Goal: Transaction & Acquisition: Purchase product/service

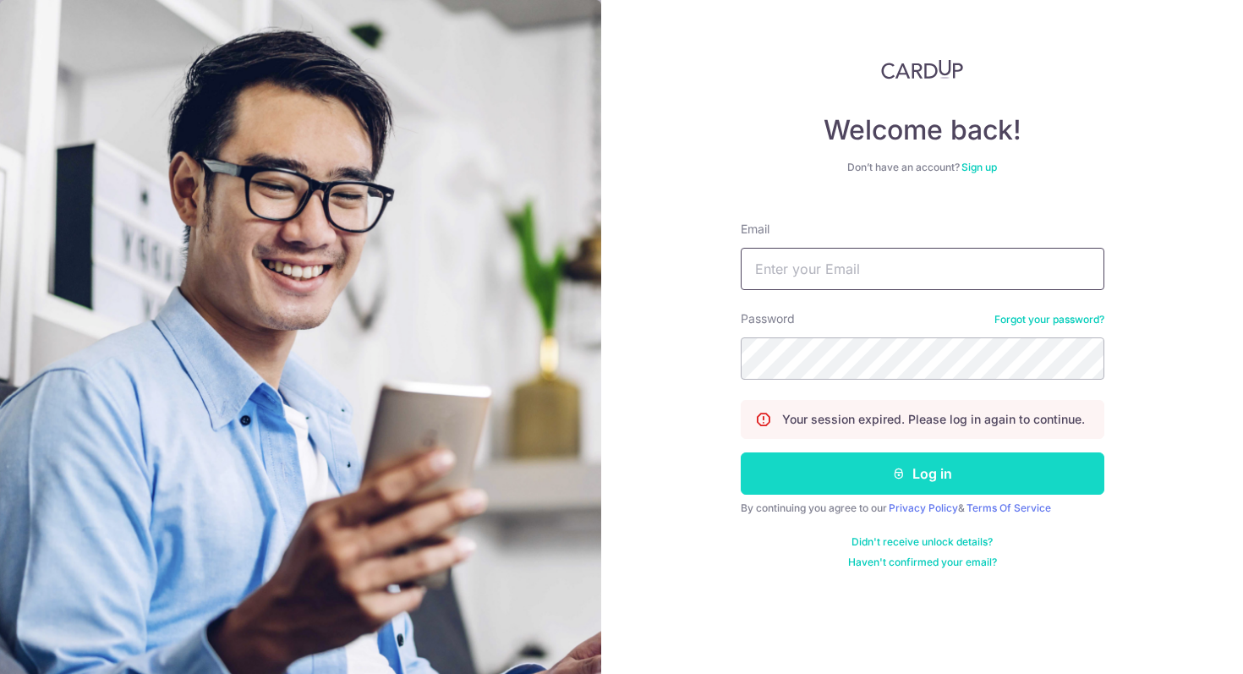
type input "[EMAIL_ADDRESS][DOMAIN_NAME]"
click at [838, 467] on button "Log in" at bounding box center [923, 473] width 364 height 42
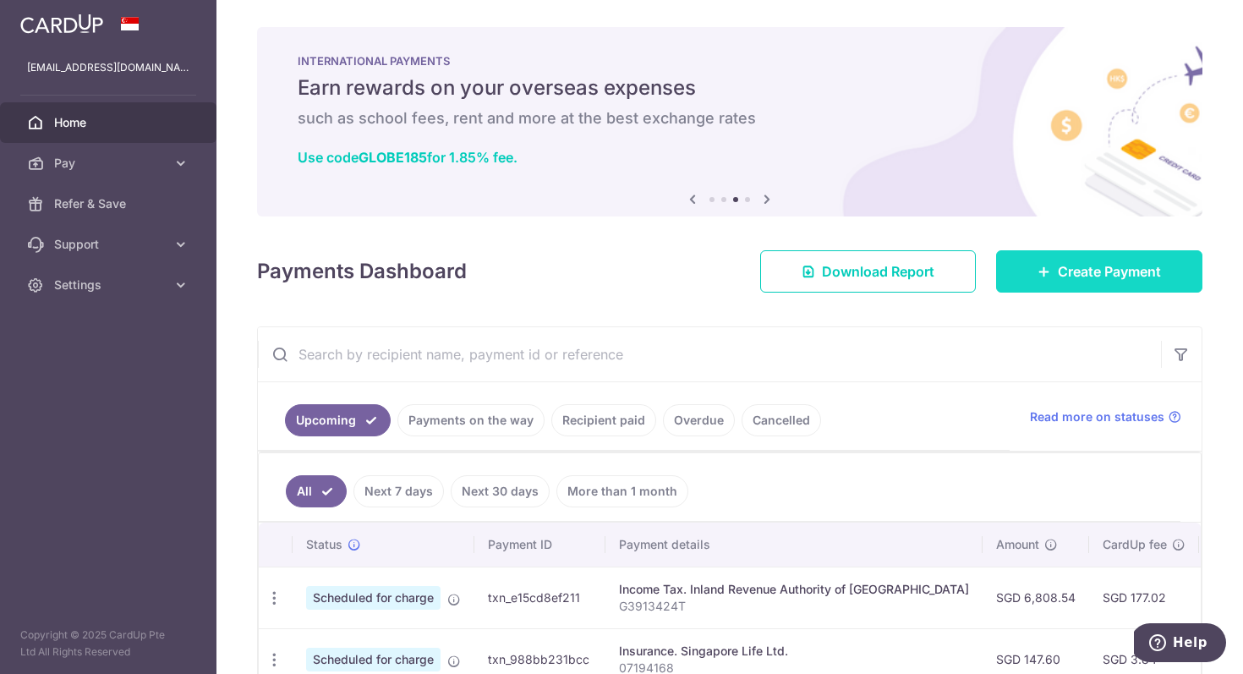
click at [1030, 282] on link "Create Payment" at bounding box center [1099, 271] width 206 height 42
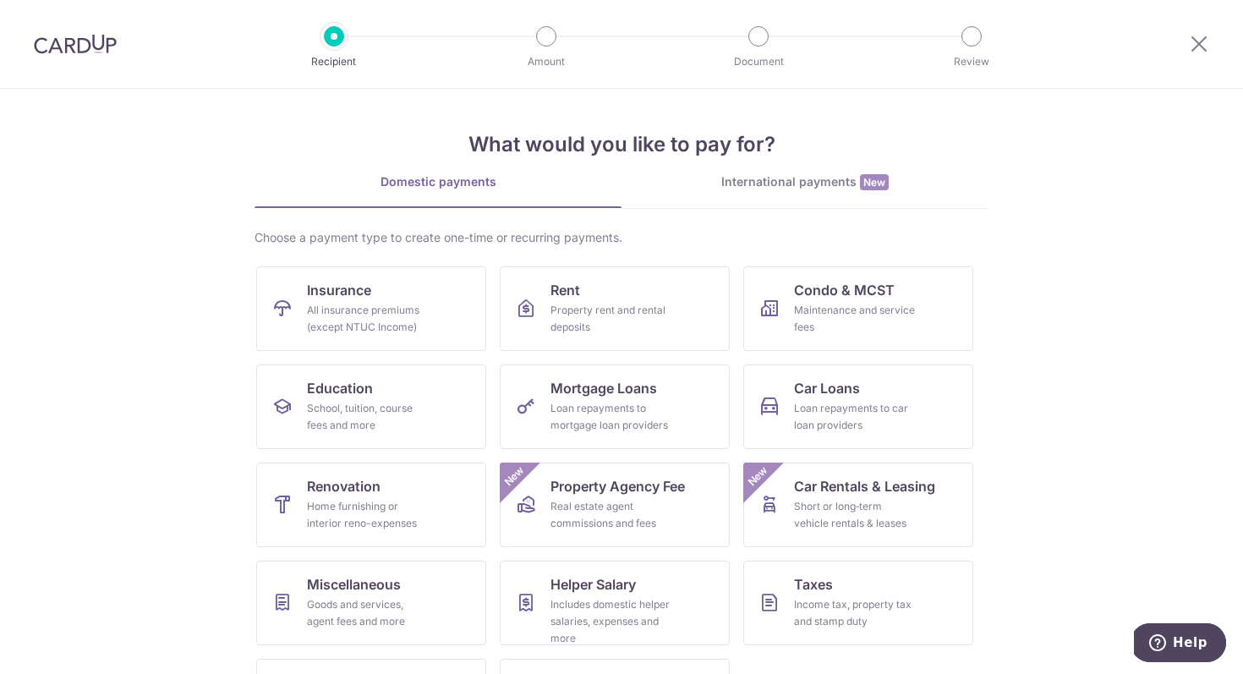
click at [792, 194] on link "International payments New" at bounding box center [805, 190] width 367 height 35
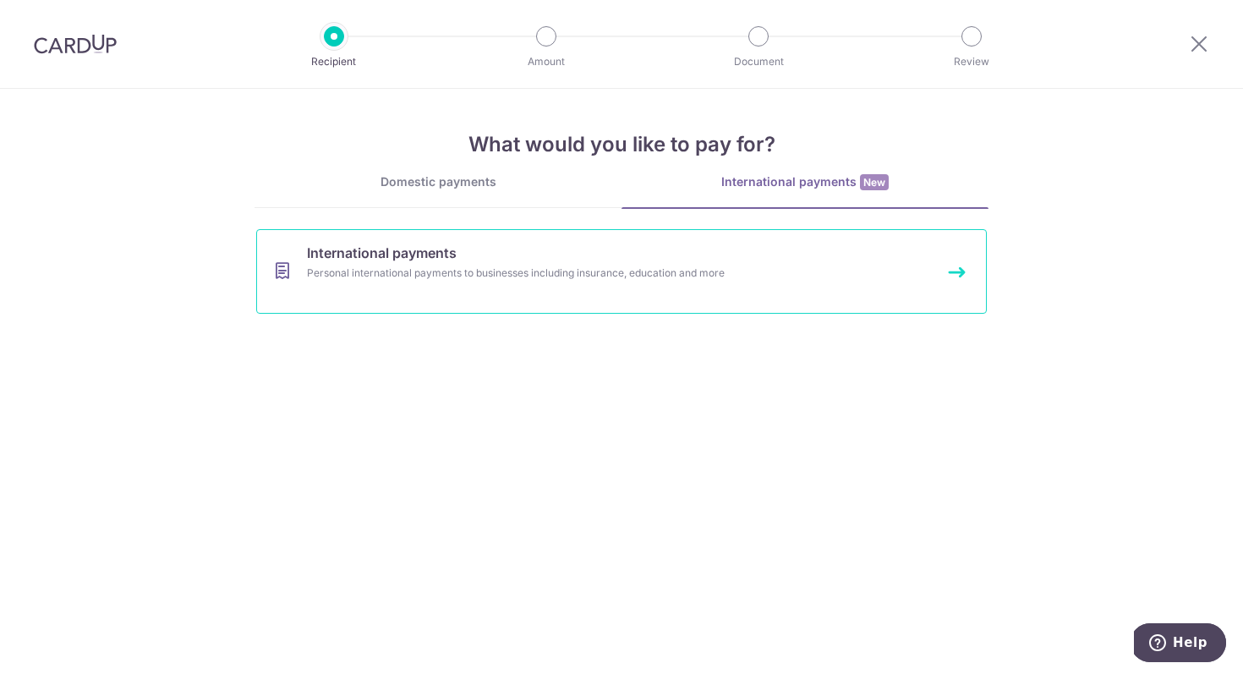
click at [474, 292] on link "International payments Personal international payments to businesses including …" at bounding box center [621, 271] width 731 height 85
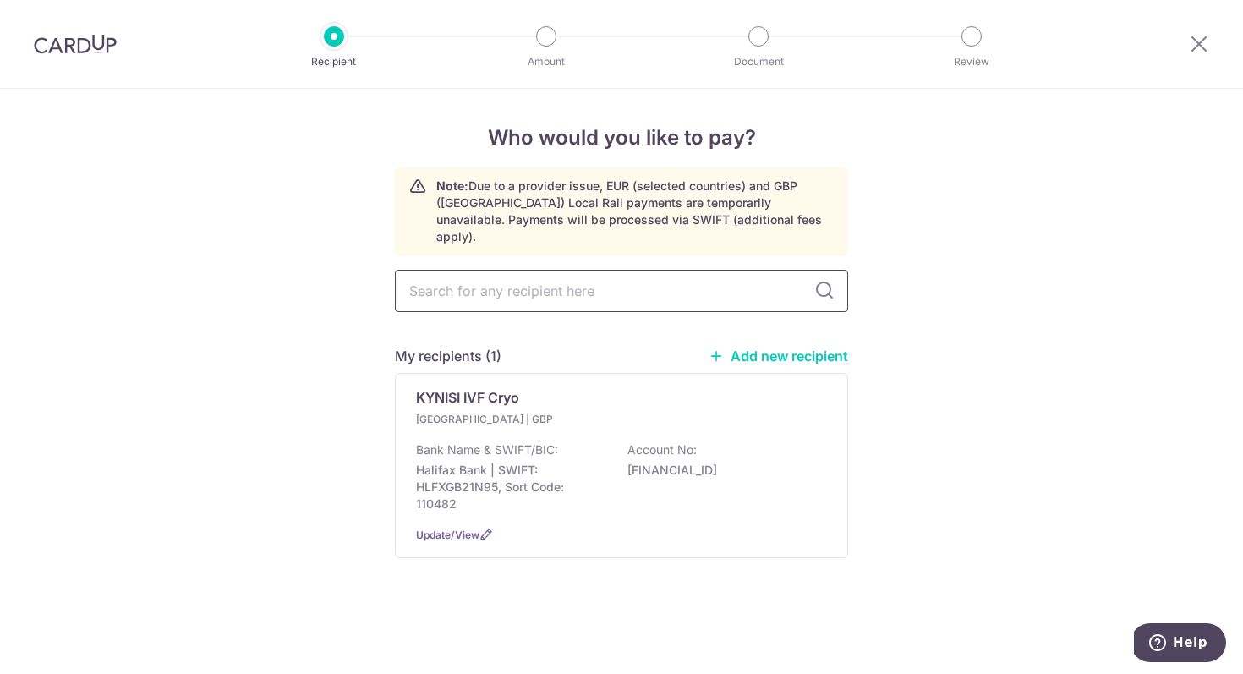
click at [675, 274] on input "text" at bounding box center [621, 291] width 453 height 42
click at [752, 324] on div "My recipients (1) Add new recipient KYNISI IVF Cryo United Kingdom | GBP Bank N…" at bounding box center [621, 427] width 453 height 315
click at [755, 348] on link "Add new recipient" at bounding box center [779, 356] width 140 height 17
select select
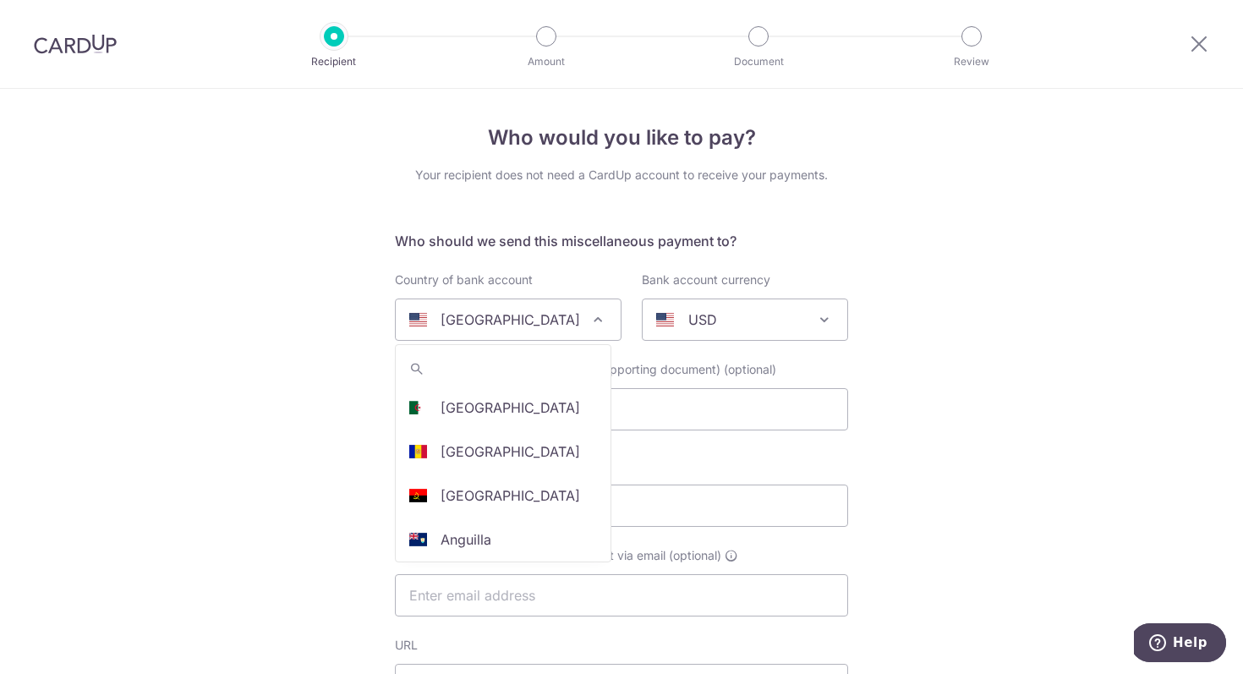
click at [489, 324] on p "United States" at bounding box center [511, 320] width 140 height 20
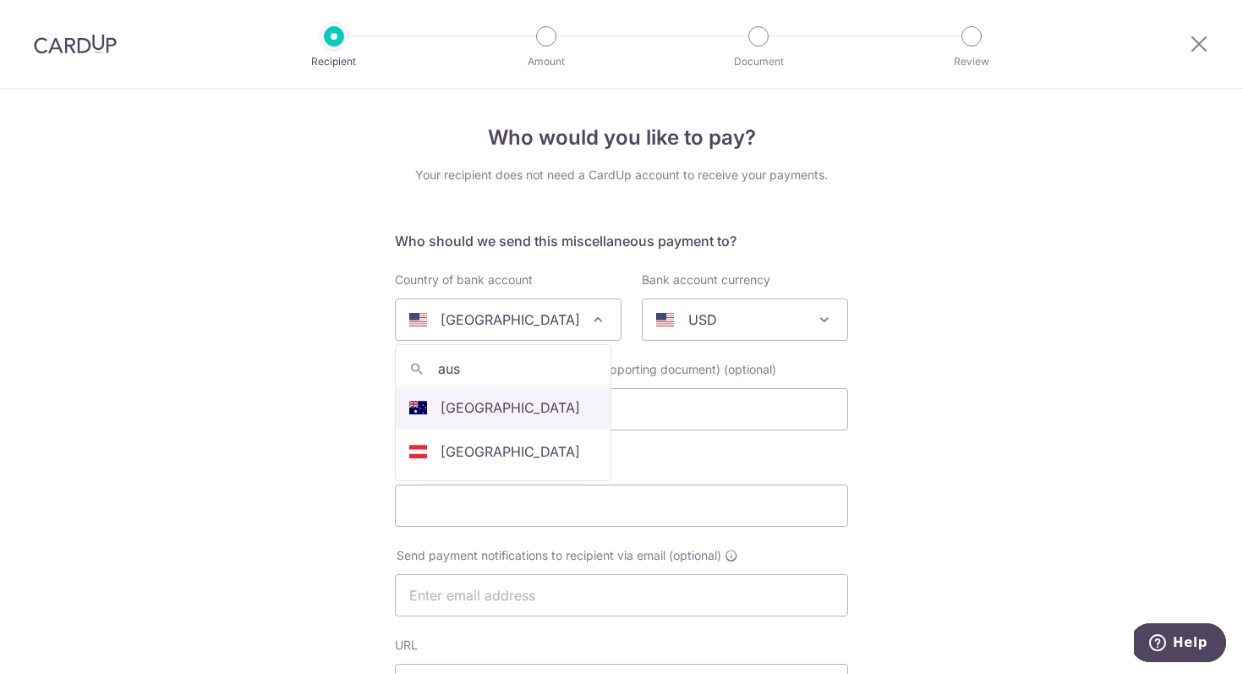
type input "aus"
select select "13"
select select "Australia"
select select
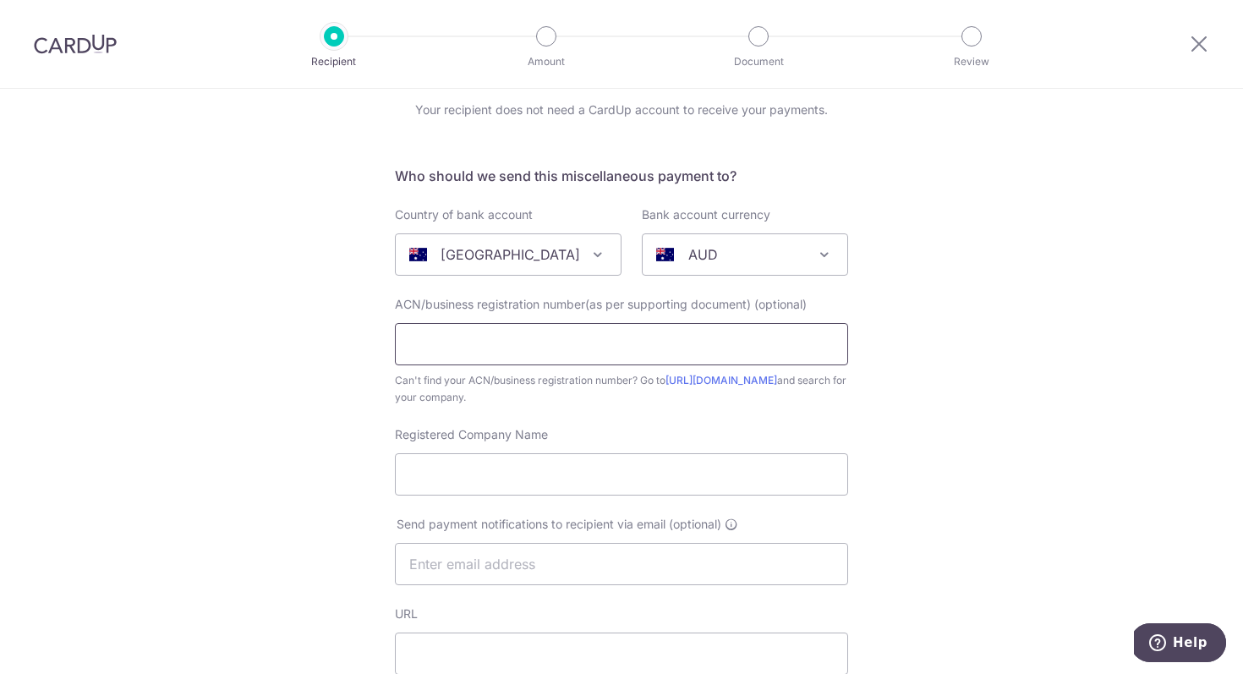
scroll to position [77, 0]
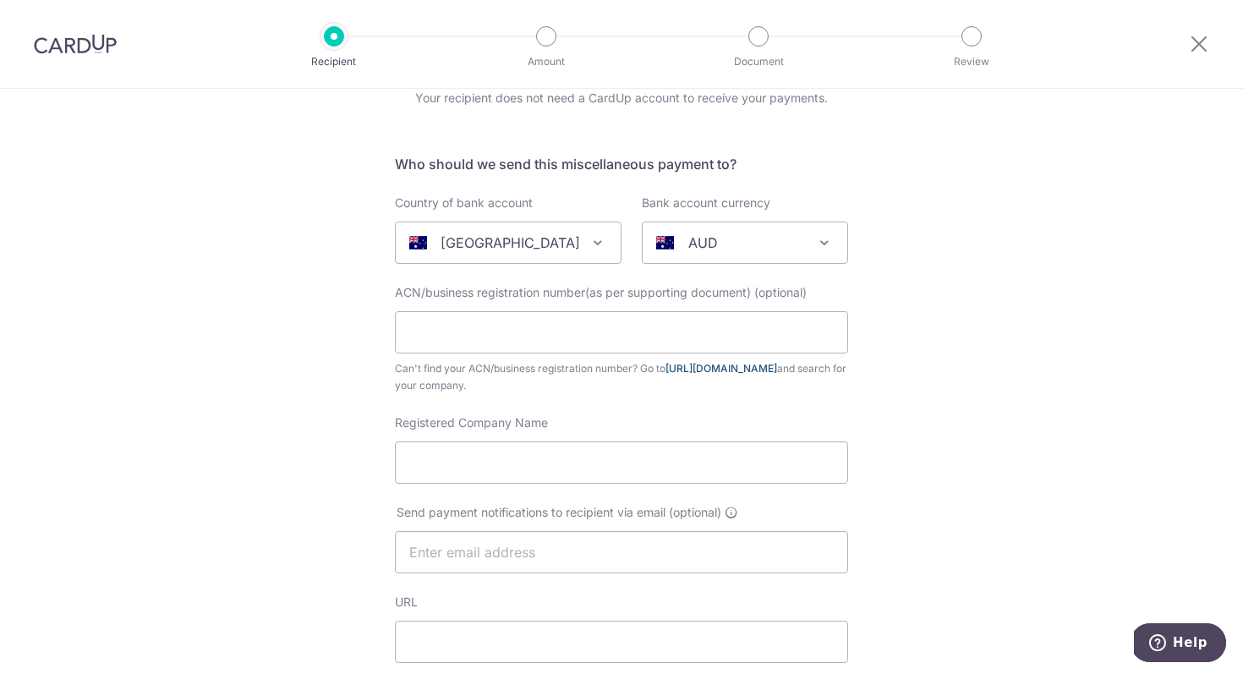
click at [706, 369] on link "https://abr.business.gov.au/" at bounding box center [722, 368] width 112 height 13
click at [512, 311] on input "text" at bounding box center [621, 332] width 453 height 42
paste input "34 639 287 666"
type input "34 639 287 666"
click at [480, 466] on input "Registered Company Name" at bounding box center [621, 462] width 453 height 42
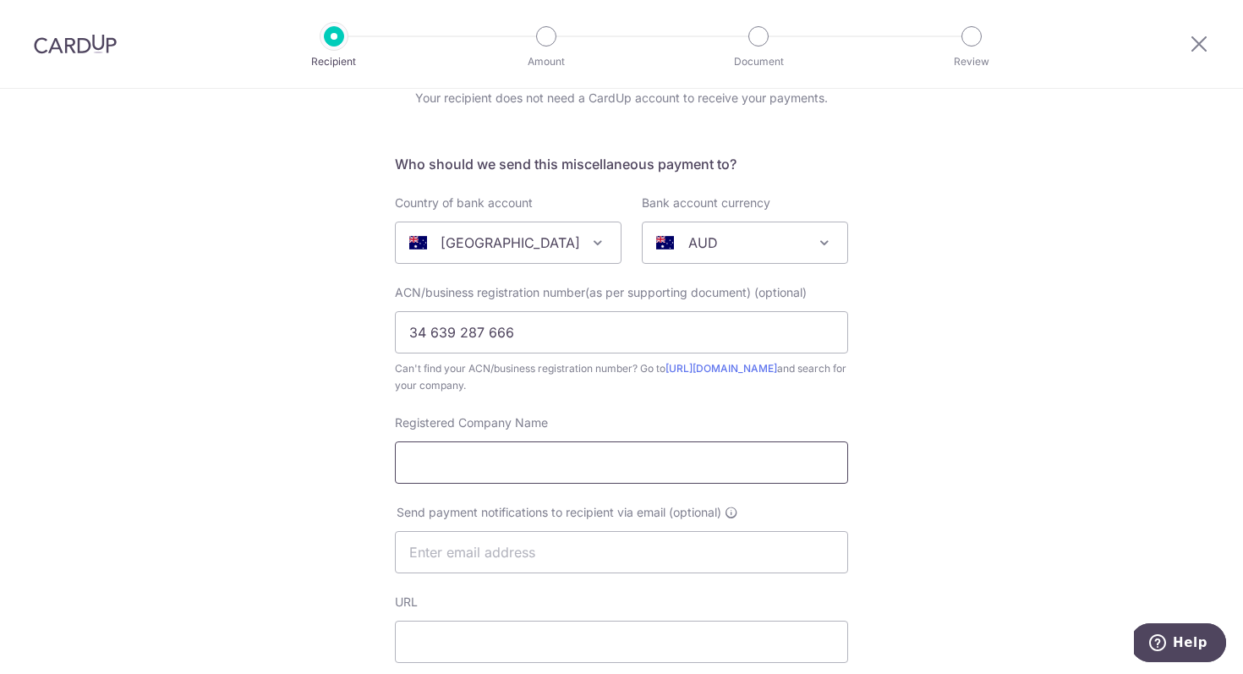
paste input "CONSOLIDATED PROPERTY MANAGEMENT (QLD) PTY LTD"
type input "CONSOLIDATED PROPERTY MANAGEMENT (QLD) PTY LTD"
click at [521, 558] on input "text" at bounding box center [621, 552] width 453 height 42
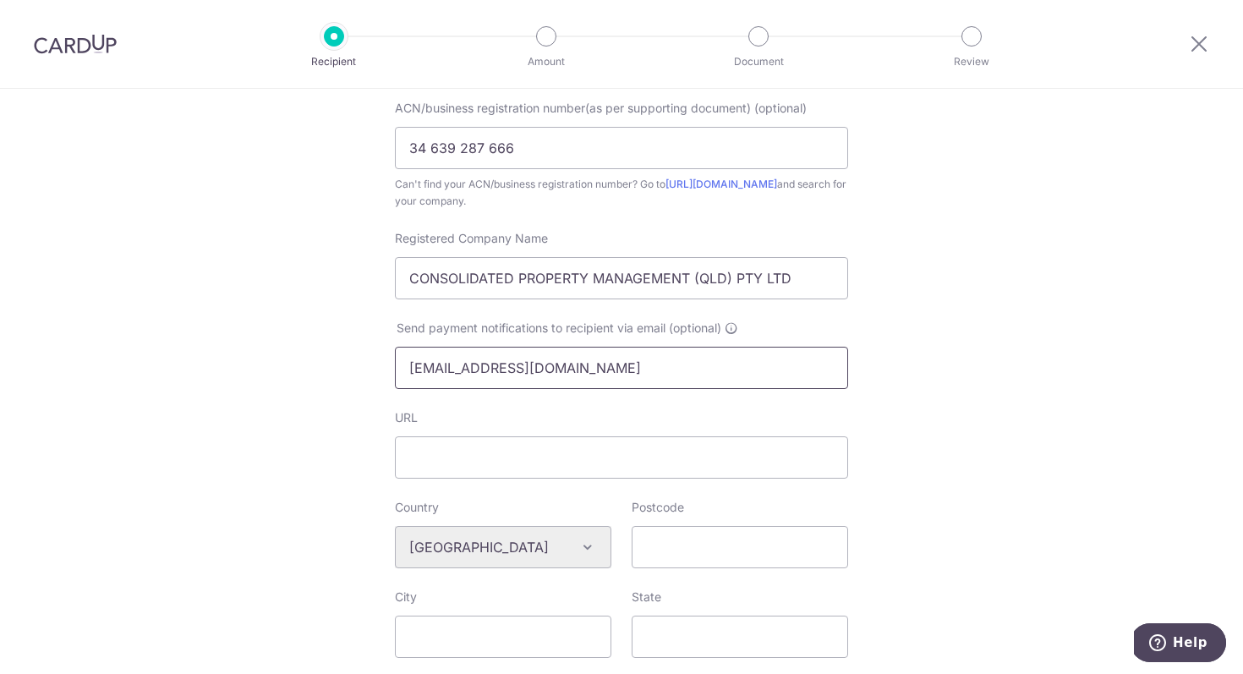
scroll to position [265, 0]
type input "[EMAIL_ADDRESS][DOMAIN_NAME]"
click at [534, 456] on input "URL" at bounding box center [621, 454] width 453 height 42
paste input "https://www.cpmanagement.com.au/"
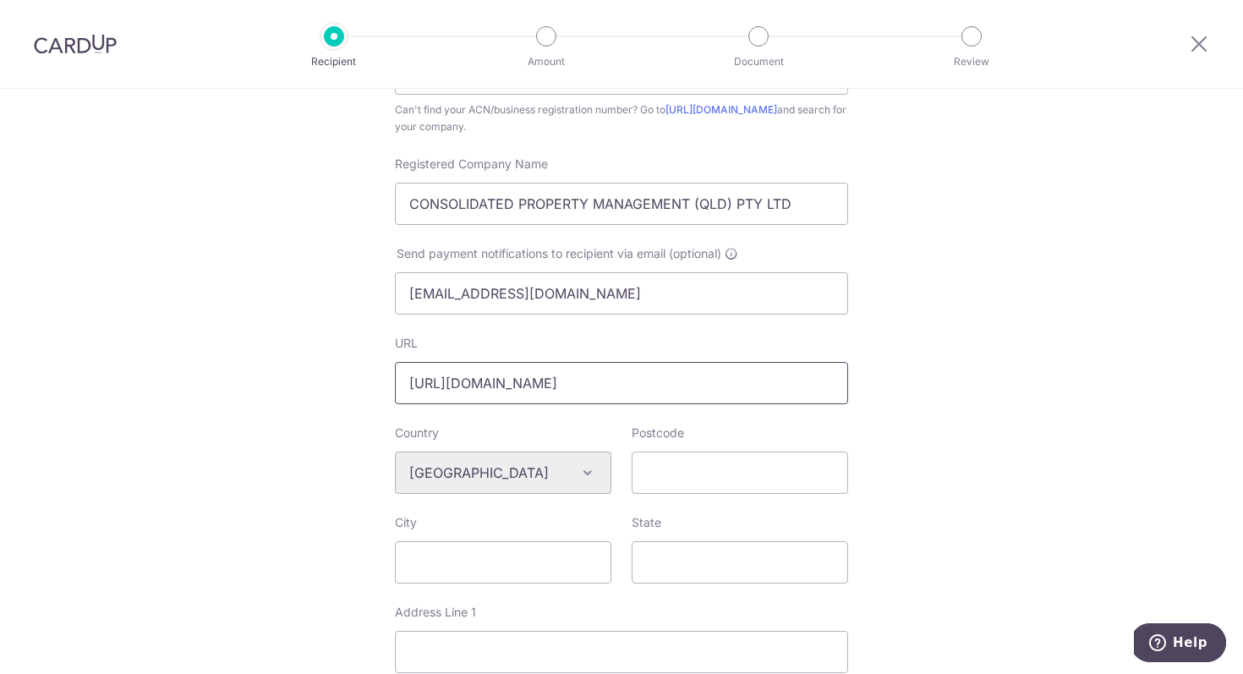
scroll to position [336, 0]
type input "https://www.cpmanagement.com.au/"
click at [646, 481] on input "Postcode" at bounding box center [740, 473] width 216 height 42
paste input "QLD 4212"
click at [663, 480] on input "QLD 4212" at bounding box center [740, 473] width 216 height 42
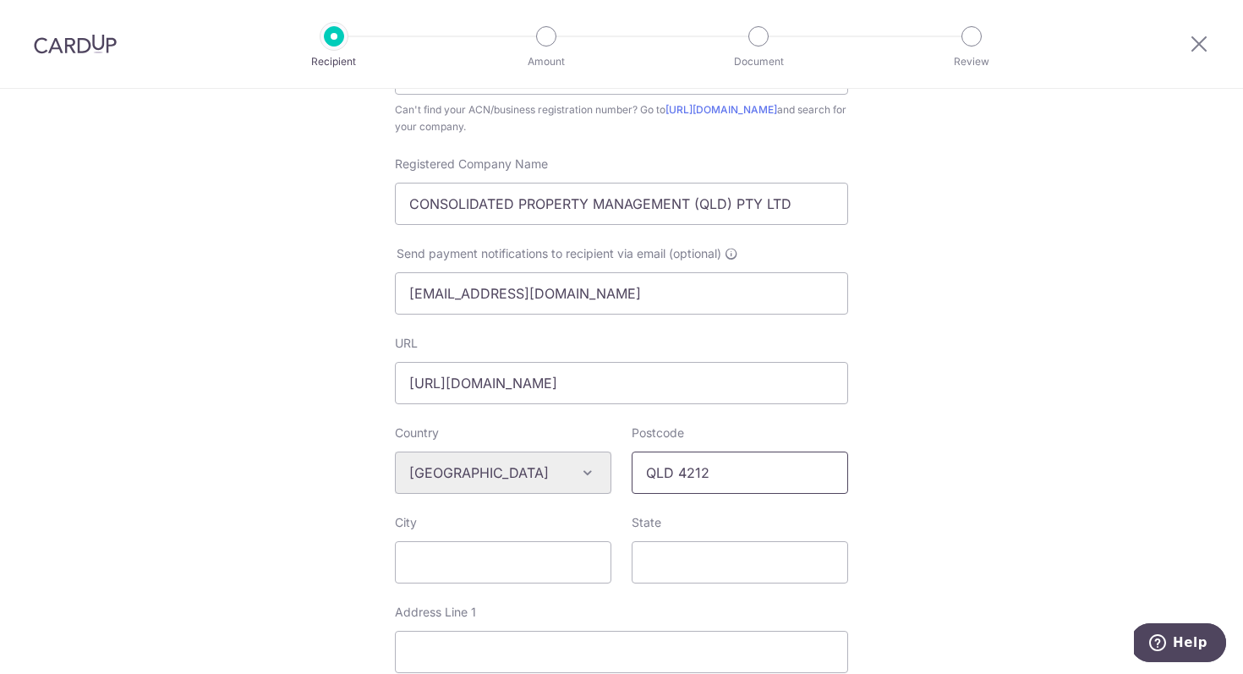
click at [663, 480] on input "QLD 4212" at bounding box center [740, 473] width 216 height 42
type input "4212"
click at [678, 559] on input "State" at bounding box center [740, 562] width 216 height 42
paste input "QLD"
type input "QLD"
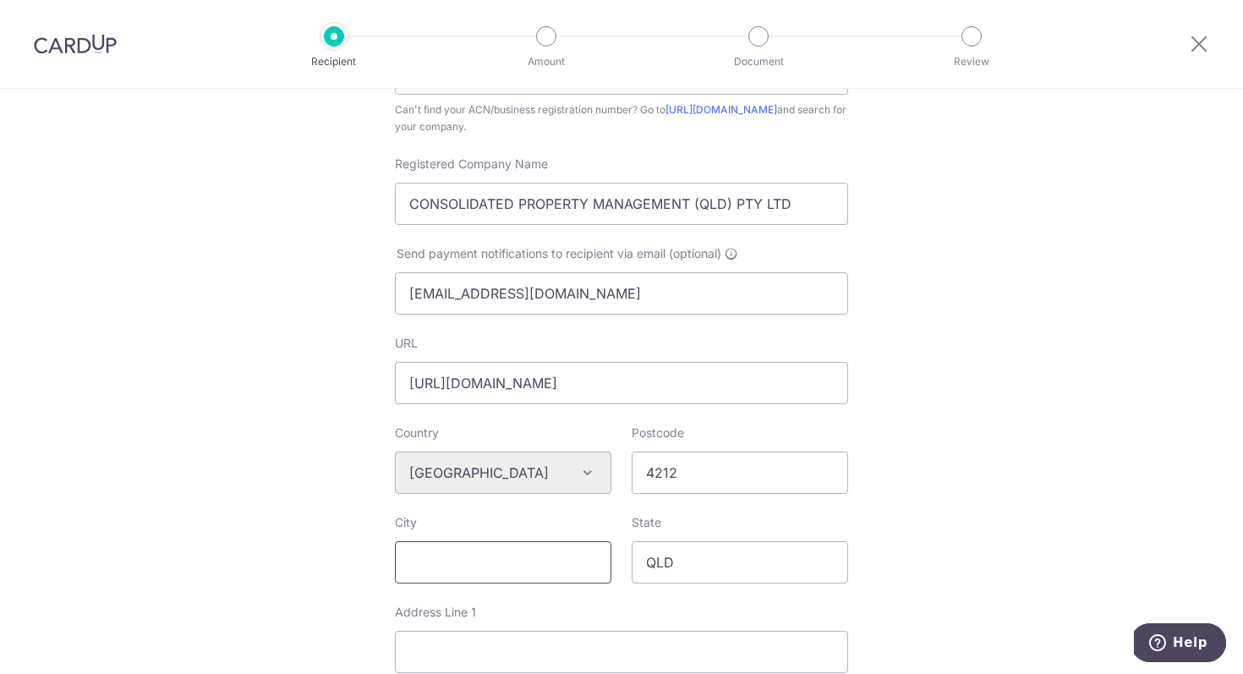
click at [522, 569] on input "City" at bounding box center [503, 562] width 216 height 42
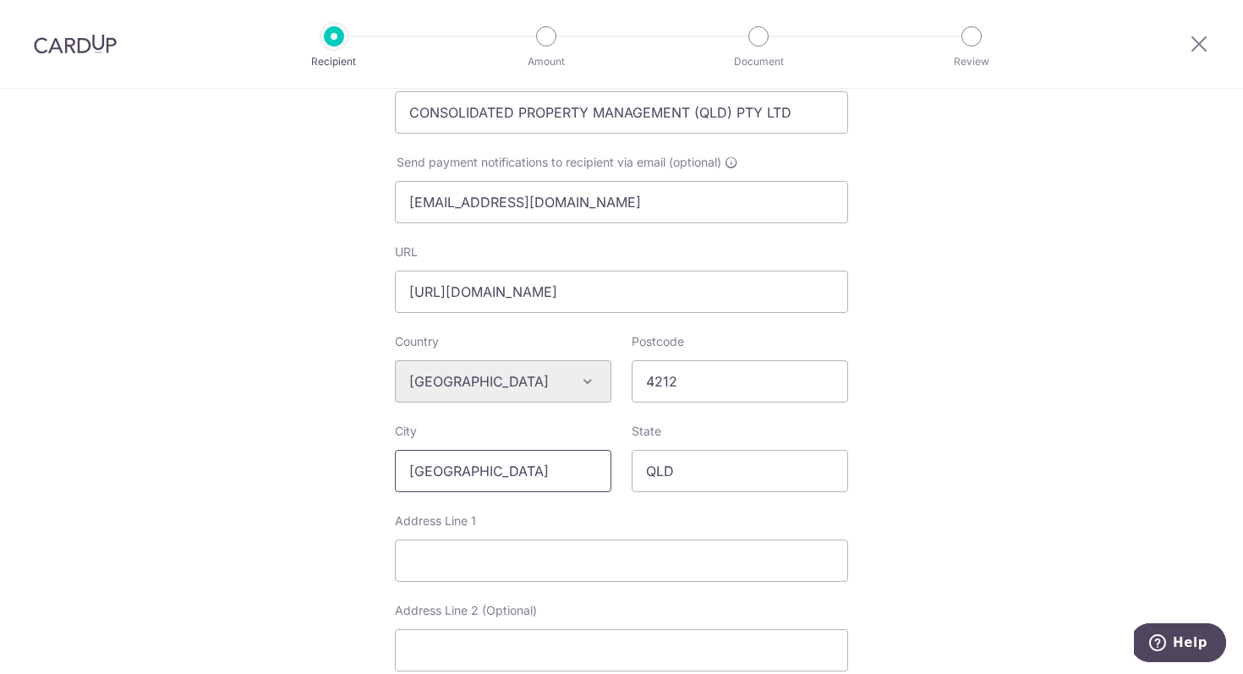
scroll to position [432, 0]
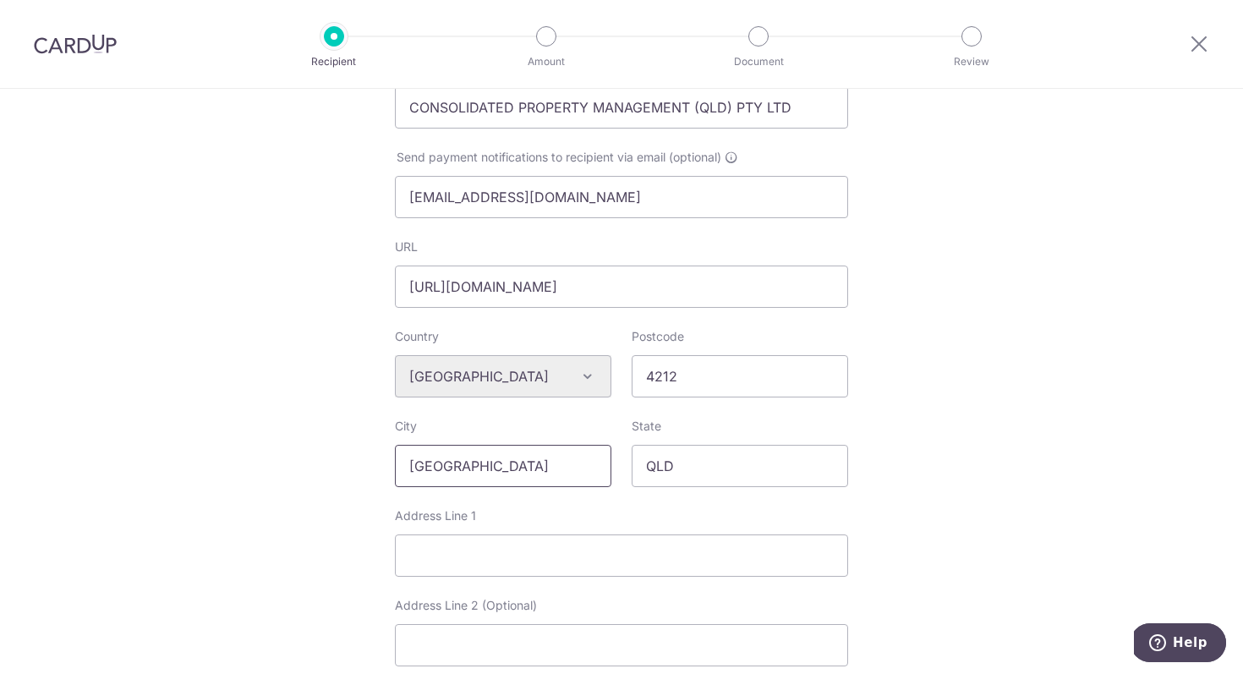
type input "Brisbane"
click at [556, 564] on input "Address Line 1" at bounding box center [621, 555] width 453 height 42
type input "5451 Merion Terrace"
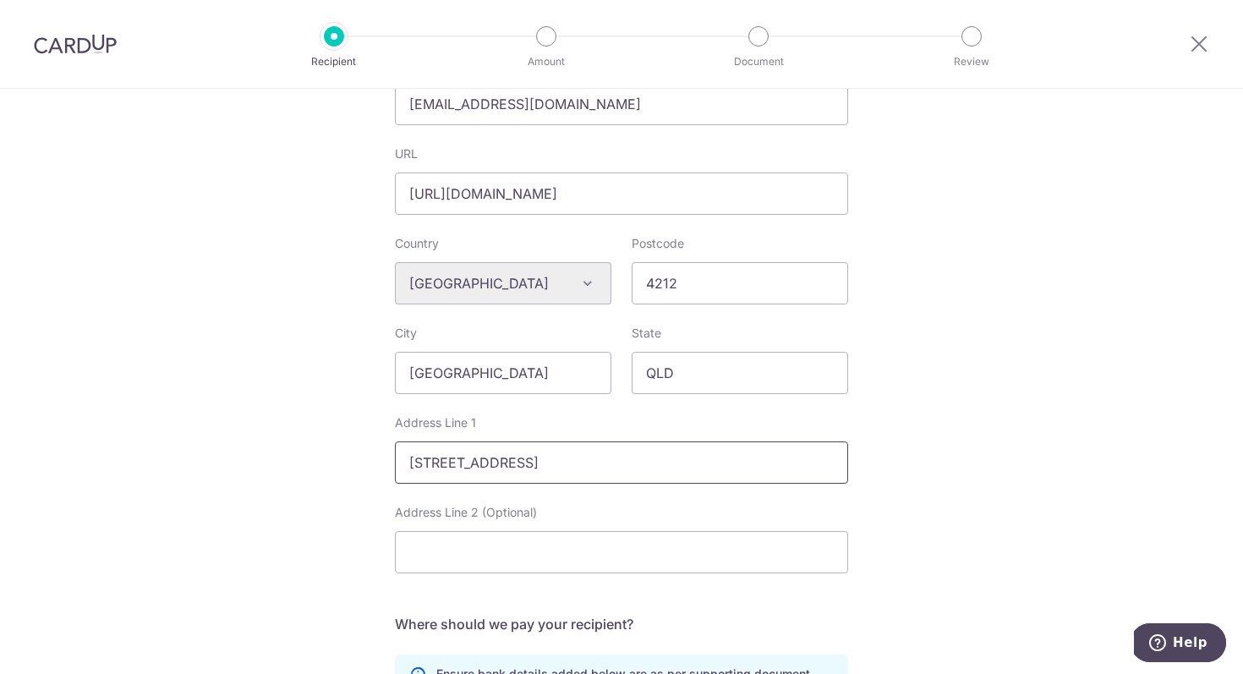
scroll to position [526, 0]
click at [470, 552] on input "Address Line 2 (Optional)" at bounding box center [621, 551] width 453 height 42
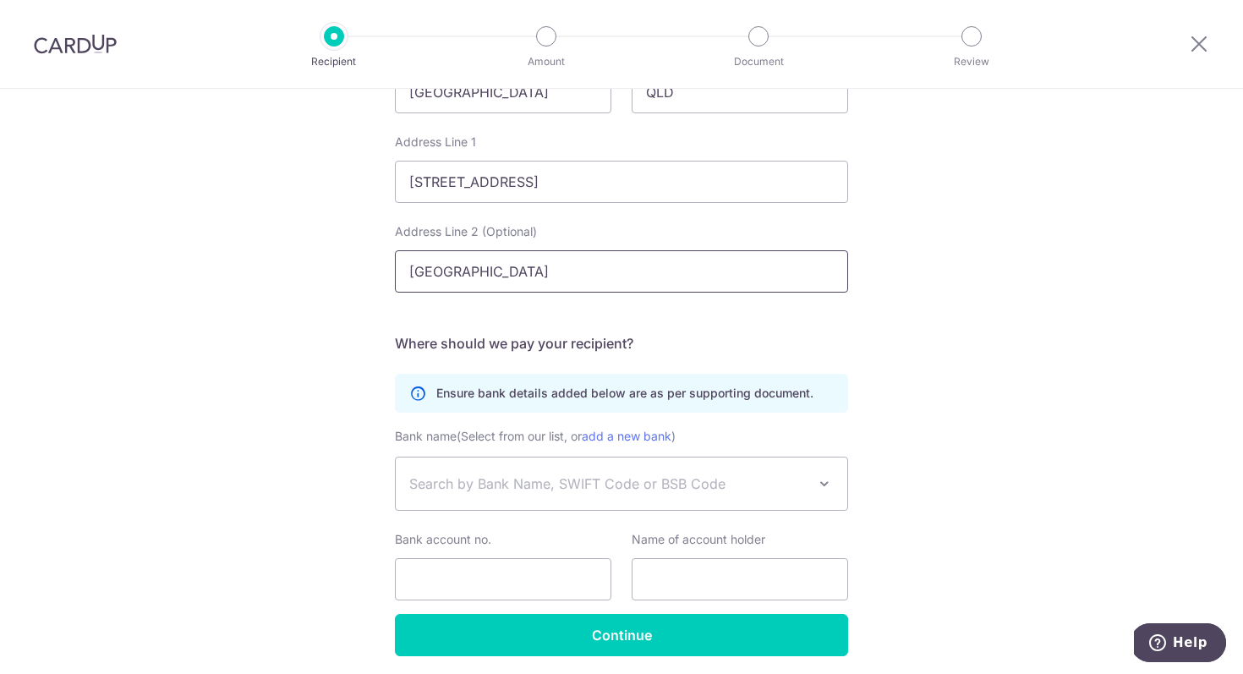
scroll to position [808, 0]
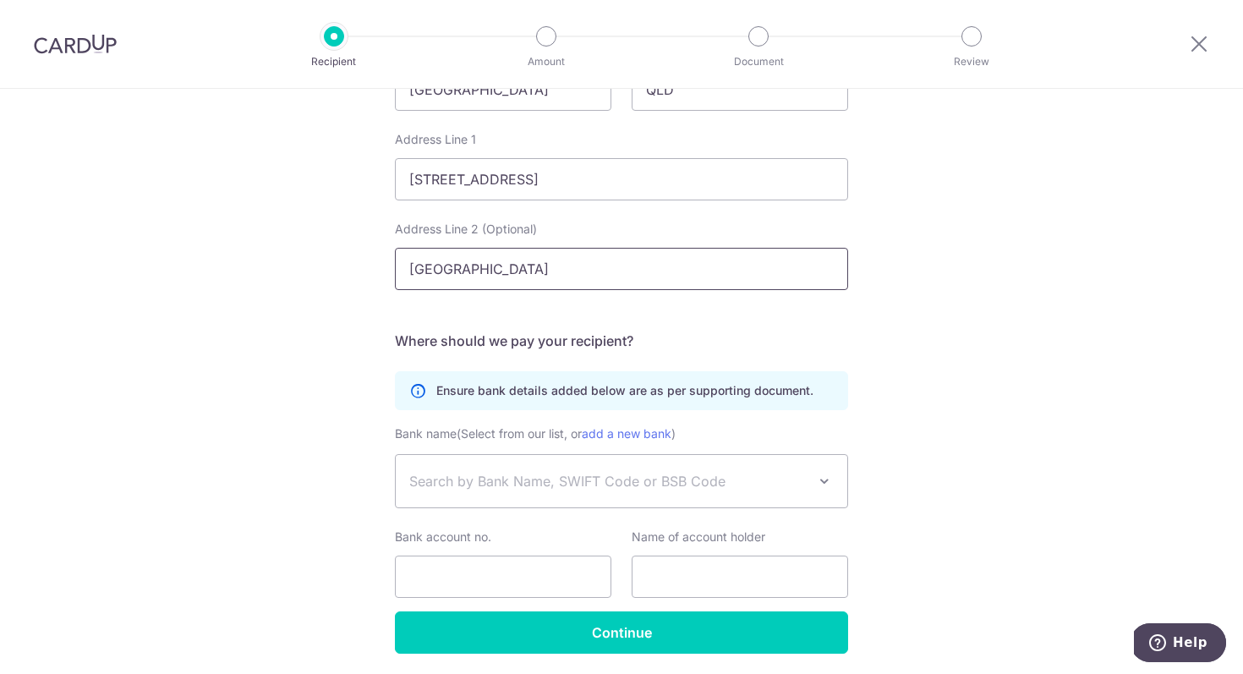
type input "[GEOGRAPHIC_DATA]"
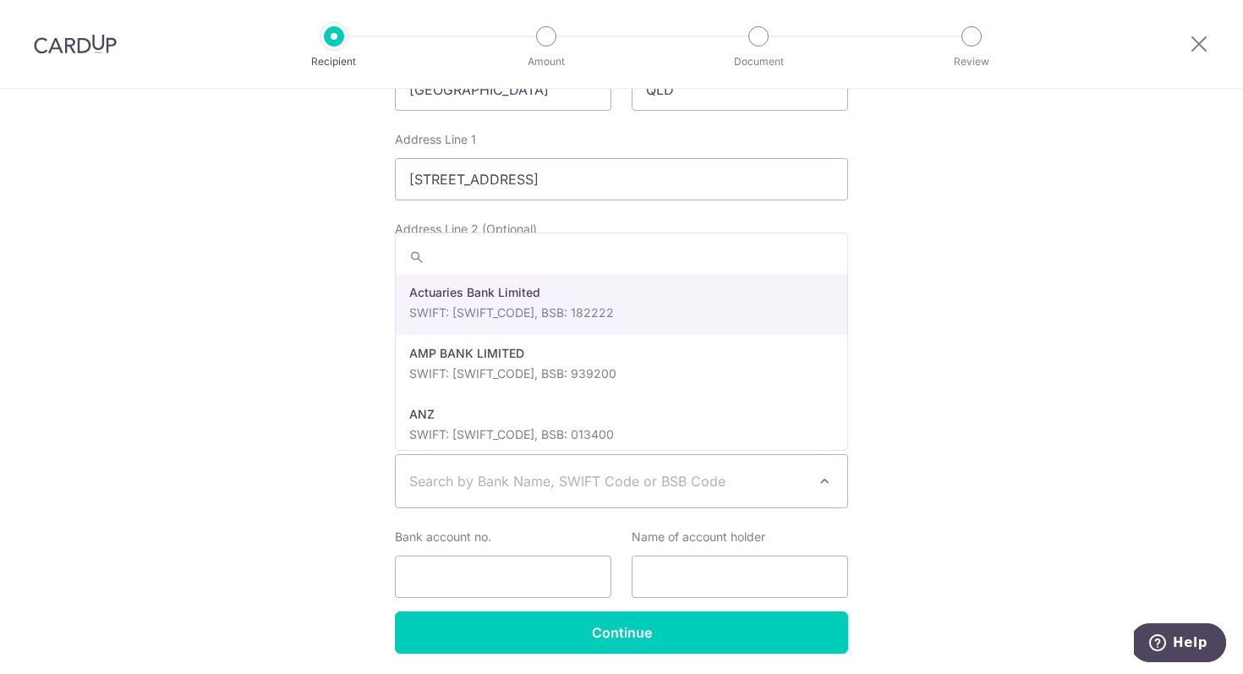
click at [474, 492] on span "Search by Bank Name, SWIFT Code or BSB Code" at bounding box center [622, 481] width 452 height 52
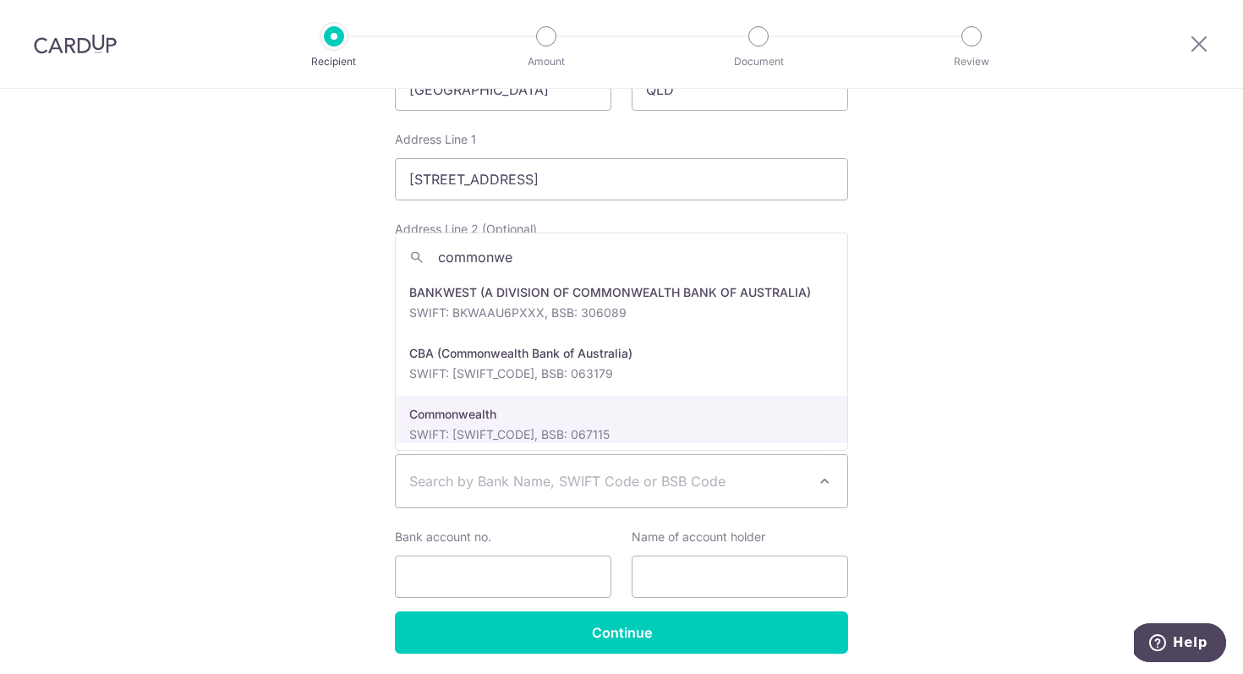
type input "commonwe"
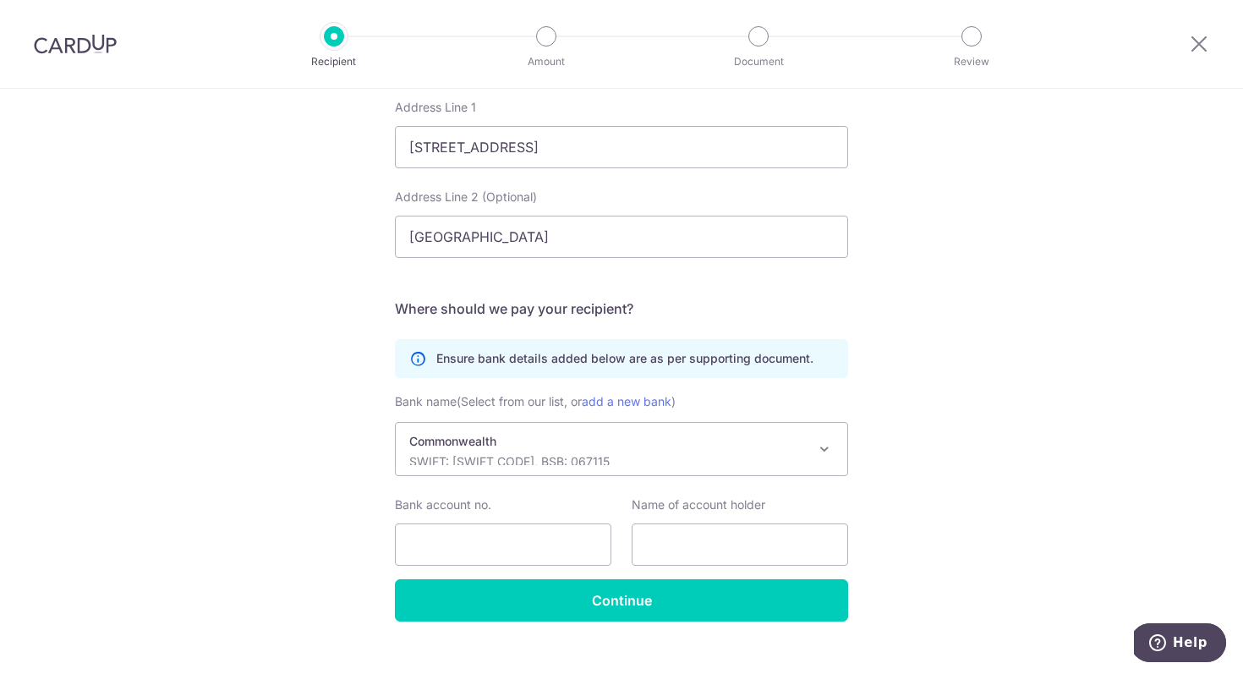
scroll to position [868, 0]
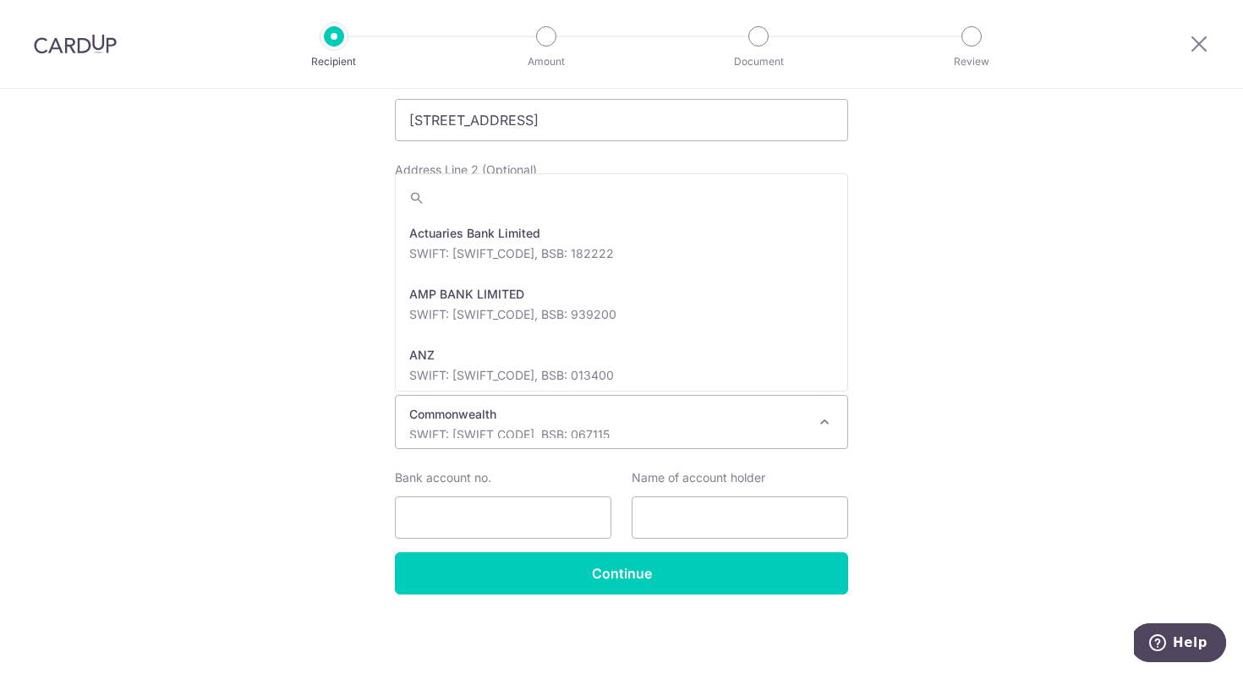
click at [566, 441] on span "Commonwealth SWIFT: CTBAAU2S, BSB: 067115" at bounding box center [622, 422] width 452 height 52
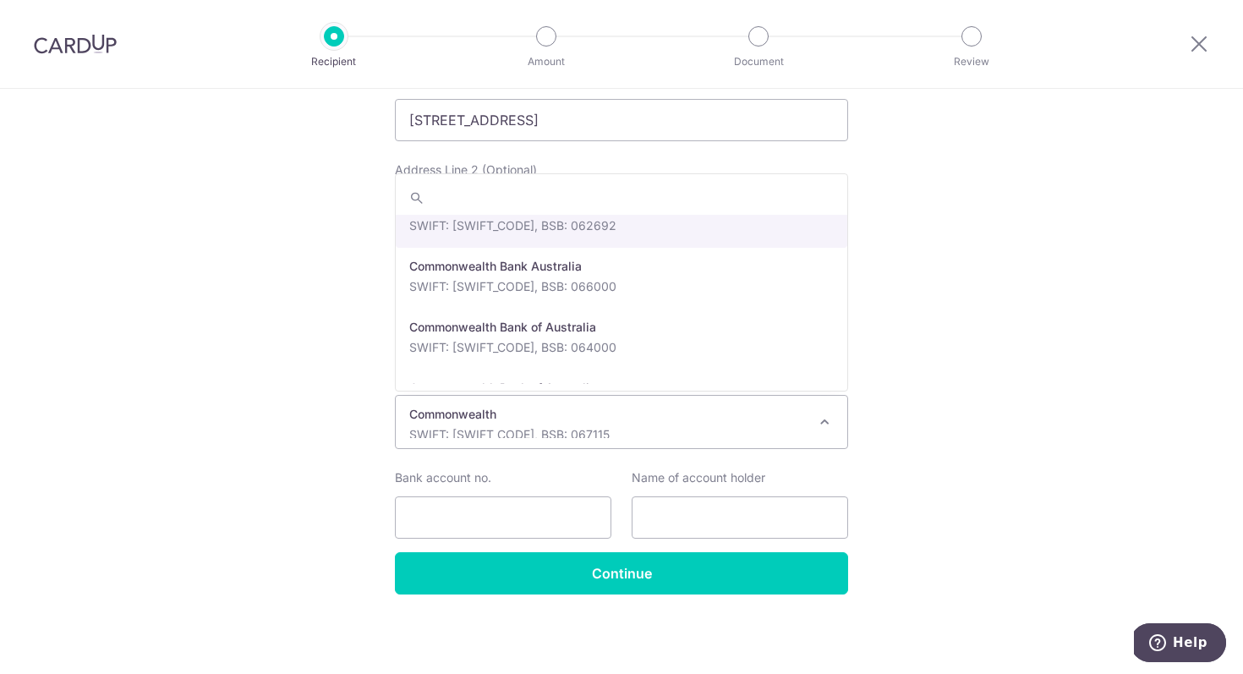
scroll to position [6435, 0]
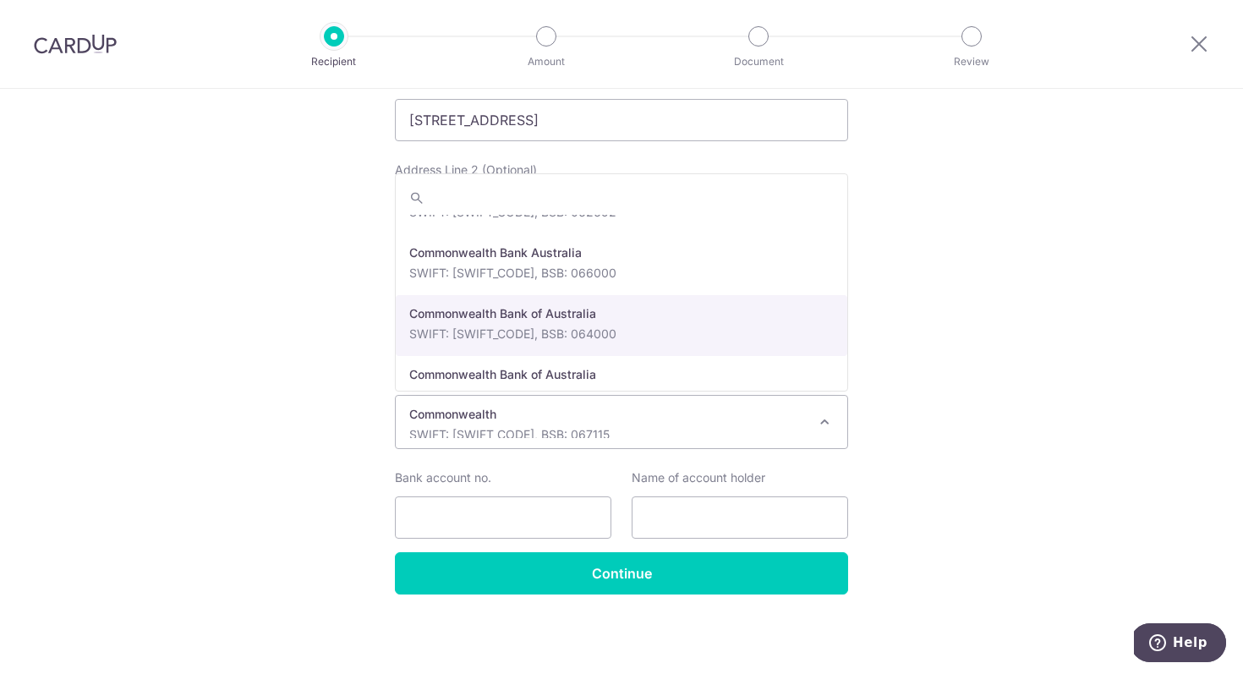
select select "22870"
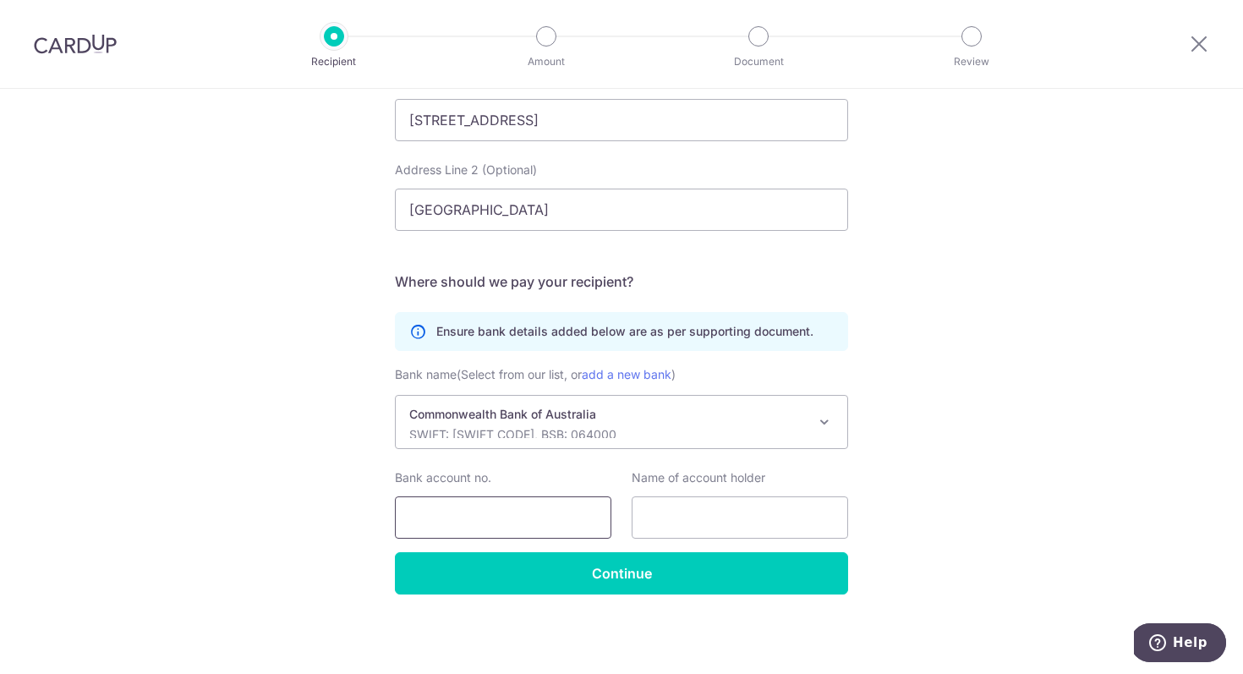
click at [463, 521] on input "Bank account no." at bounding box center [503, 517] width 216 height 42
paste input "15963697"
type input "15963697"
click at [666, 518] on input "text" at bounding box center [740, 517] width 216 height 42
paste input "Consolidated Property Management QLD"
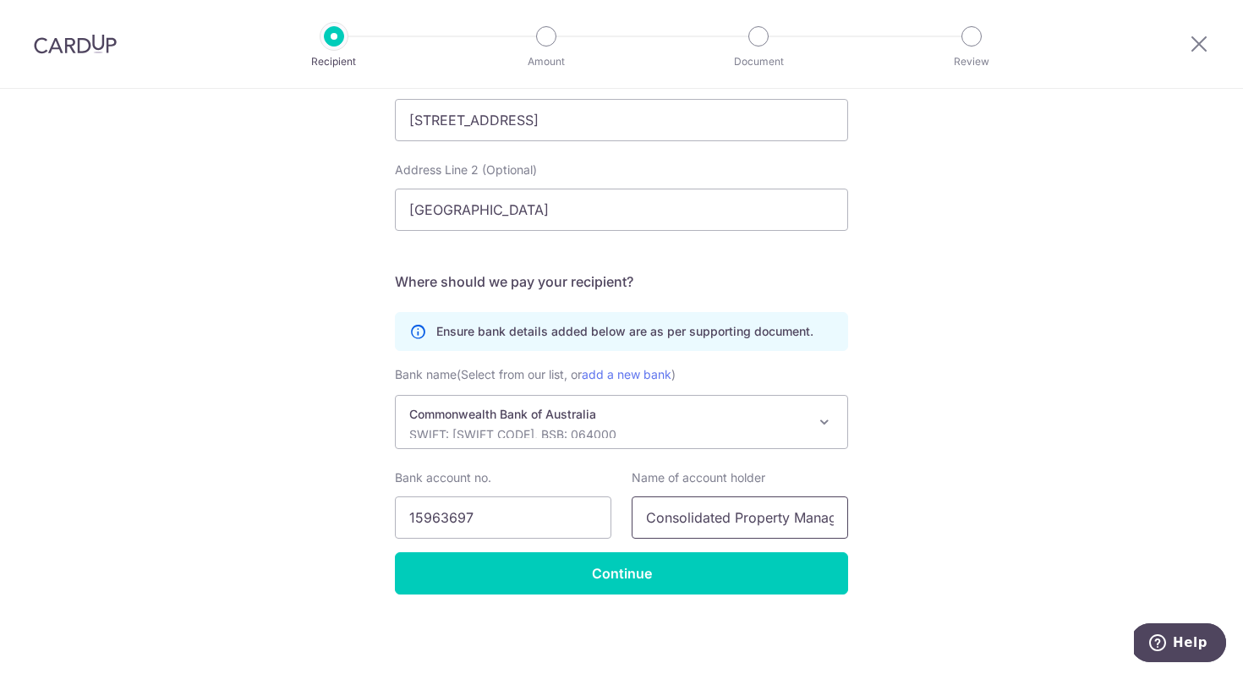
scroll to position [0, 74]
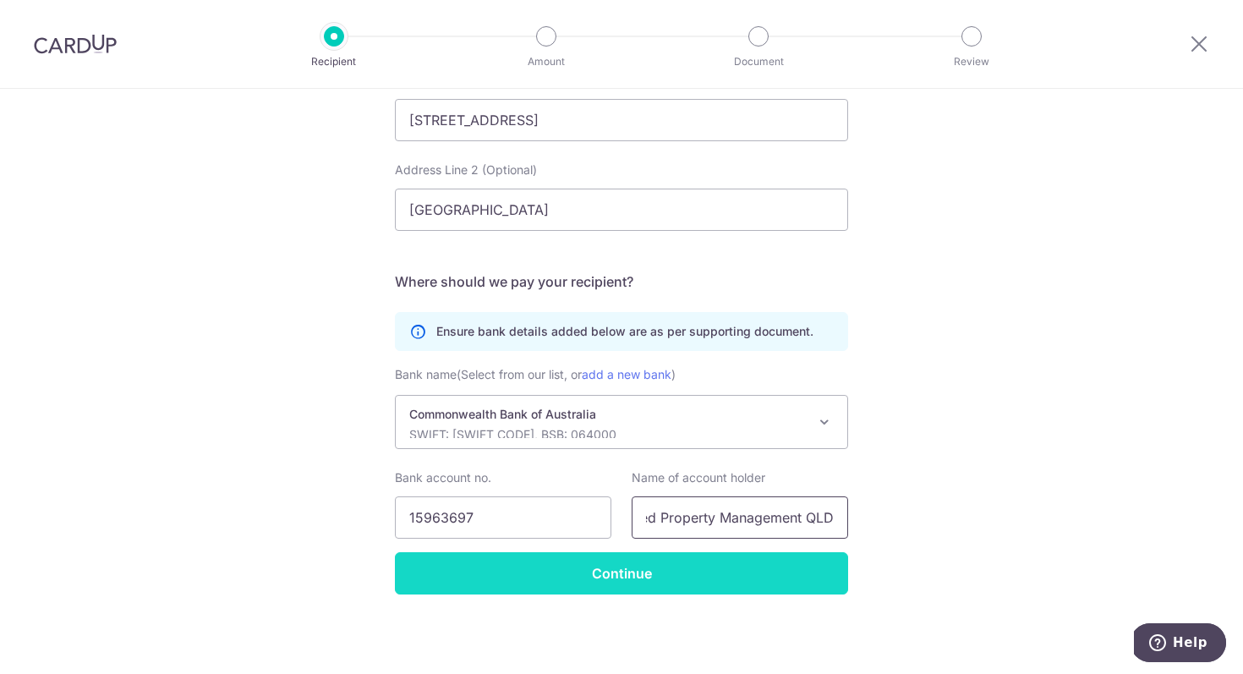
type input "Consolidated Property Management QLD"
click at [686, 573] on input "Continue" at bounding box center [621, 573] width 453 height 42
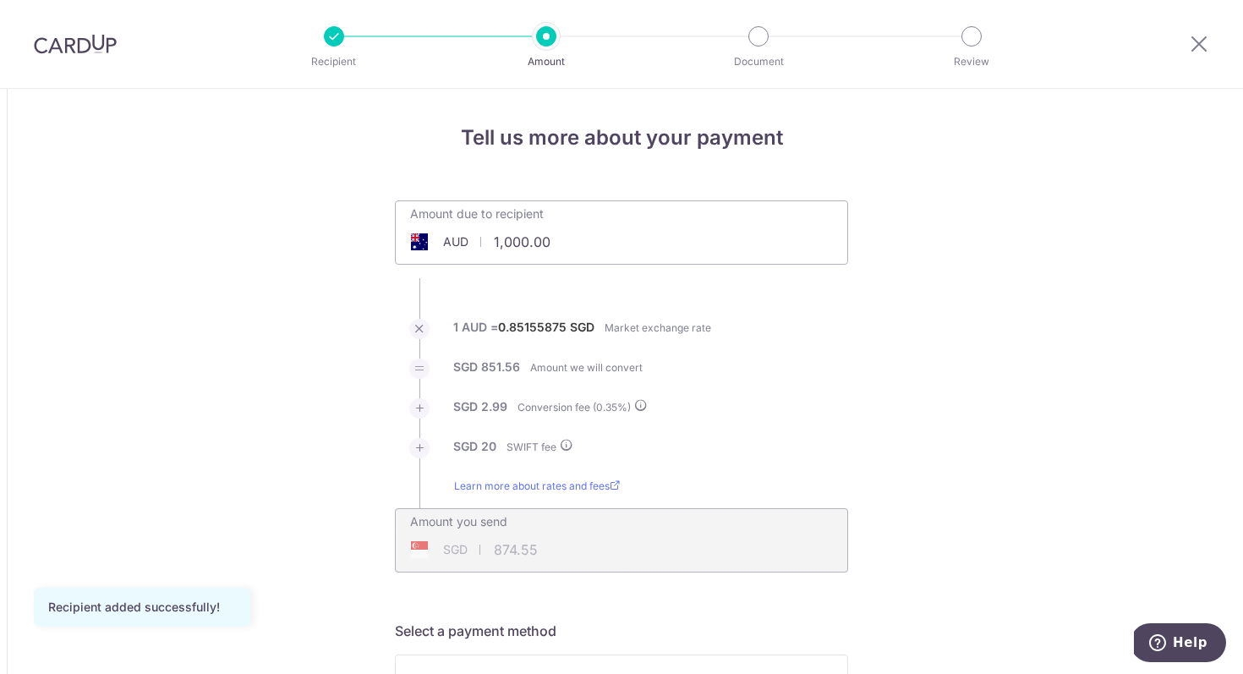
drag, startPoint x: 566, startPoint y: 250, endPoint x: 463, endPoint y: 248, distance: 102.4
click at [463, 248] on div "AUD 1,000.00 1000" at bounding box center [526, 241] width 261 height 39
type input "1"
drag, startPoint x: 889, startPoint y: 334, endPoint x: 949, endPoint y: 370, distance: 70.2
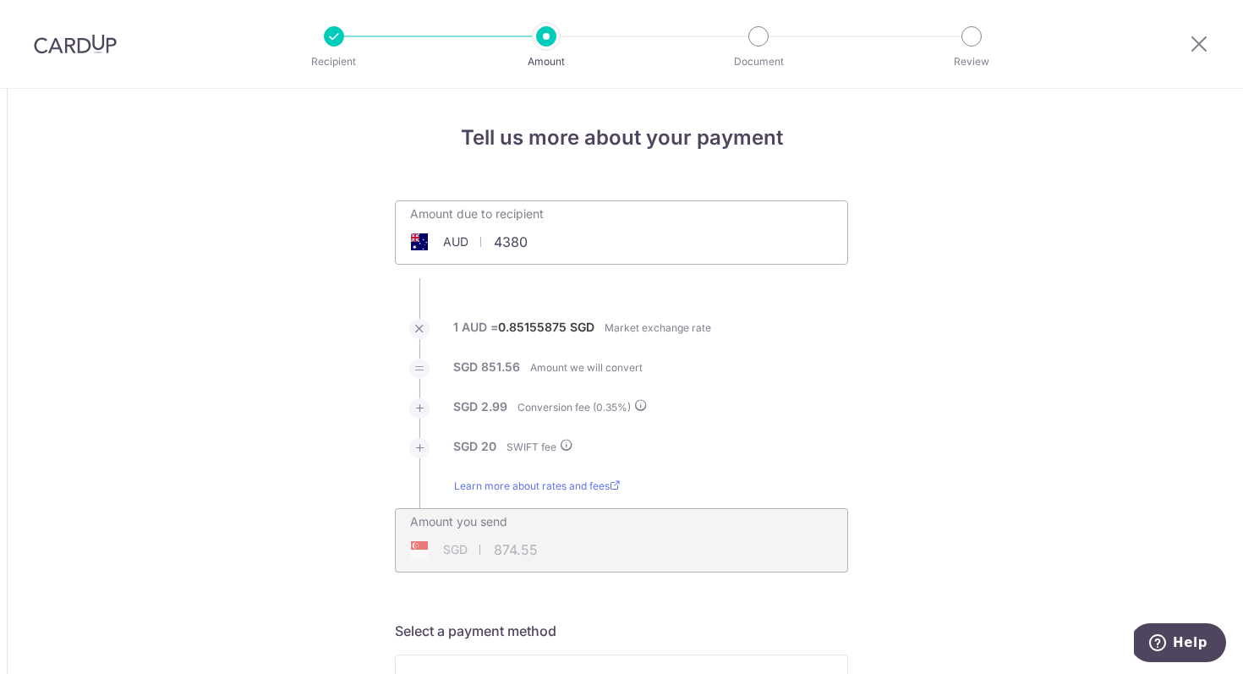
type input "4,380.00"
type input "3,762.76"
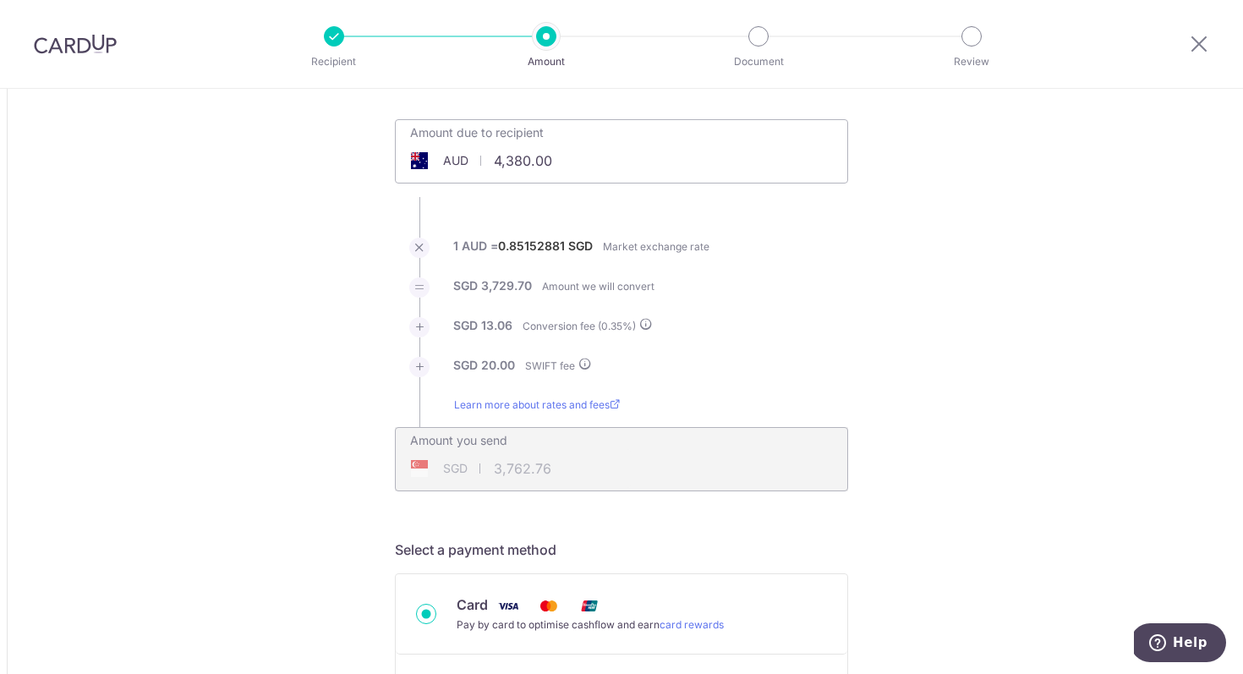
scroll to position [135, 0]
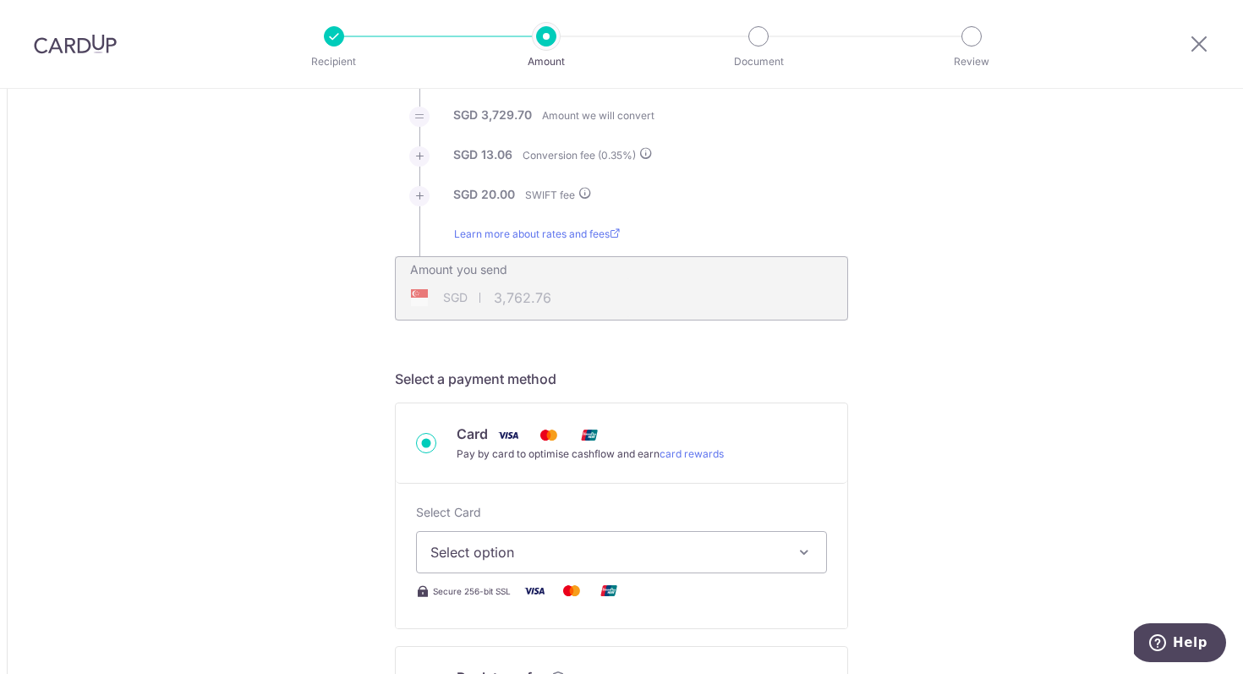
scroll to position [260, 0]
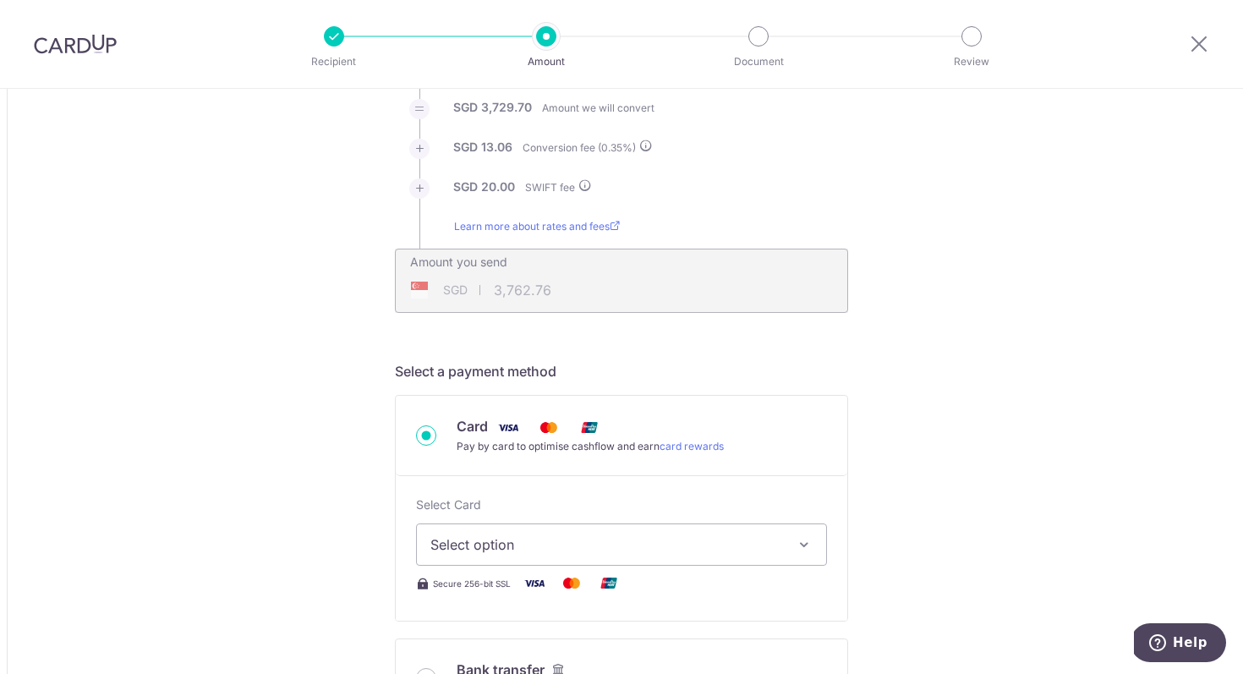
click at [727, 564] on button "Select option" at bounding box center [621, 544] width 411 height 42
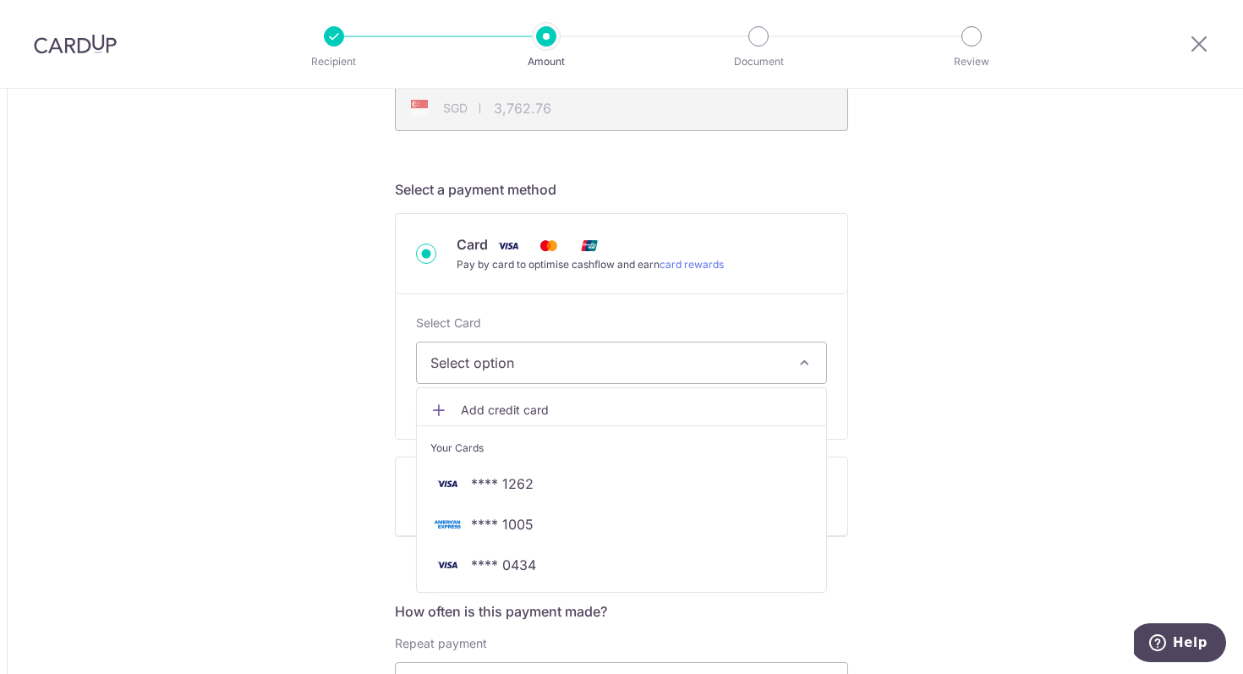
scroll to position [445, 0]
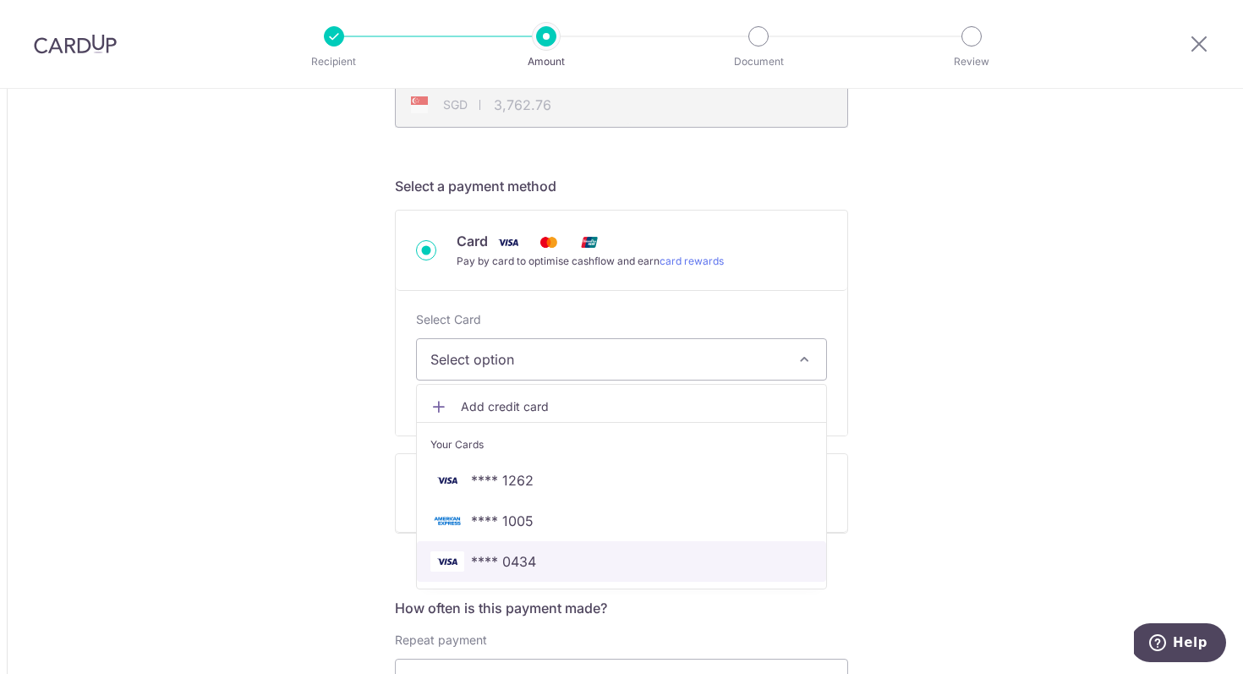
click at [558, 559] on span "**** 0434" at bounding box center [621, 561] width 382 height 20
type input "4,380.00"
type input "3,762.59"
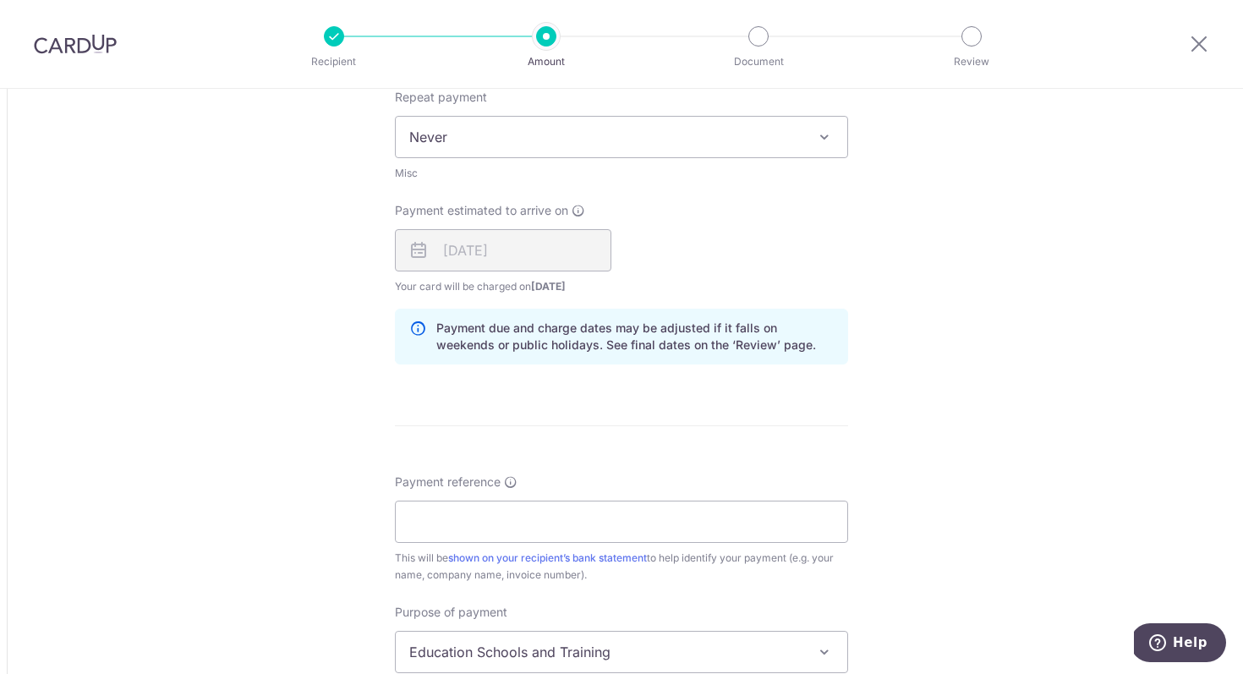
scroll to position [1012, 0]
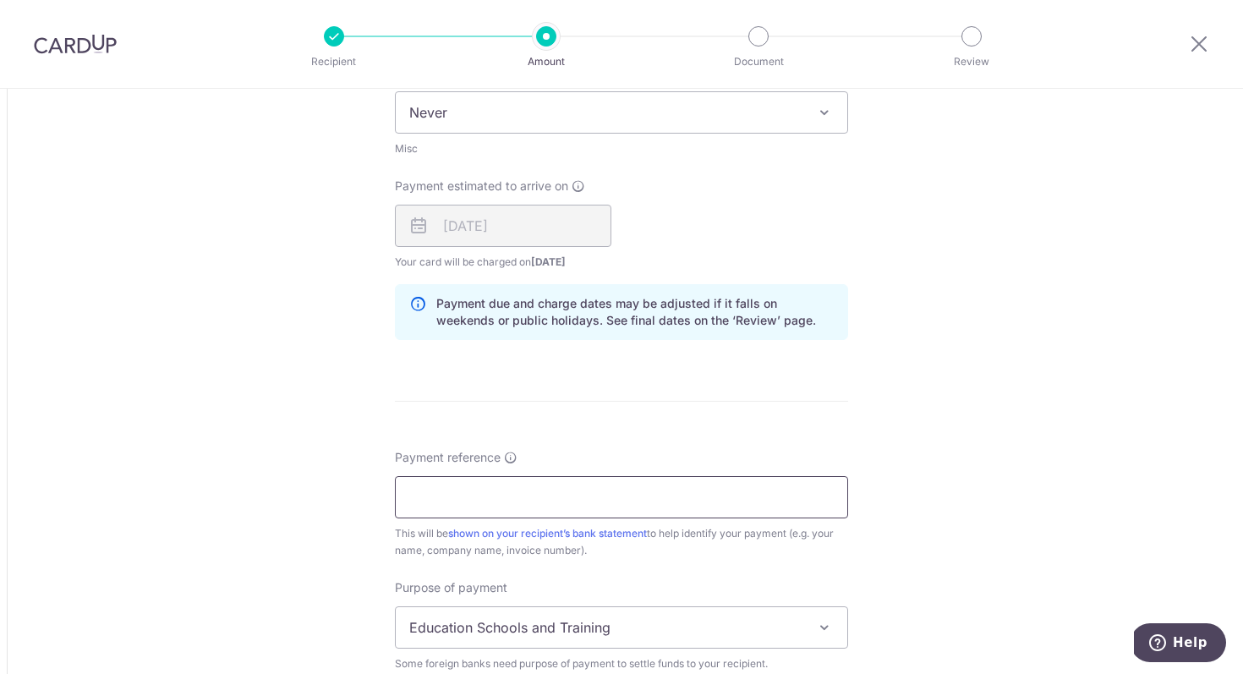
click at [626, 502] on input "Payment reference" at bounding box center [621, 497] width 453 height 42
paste input "12021"
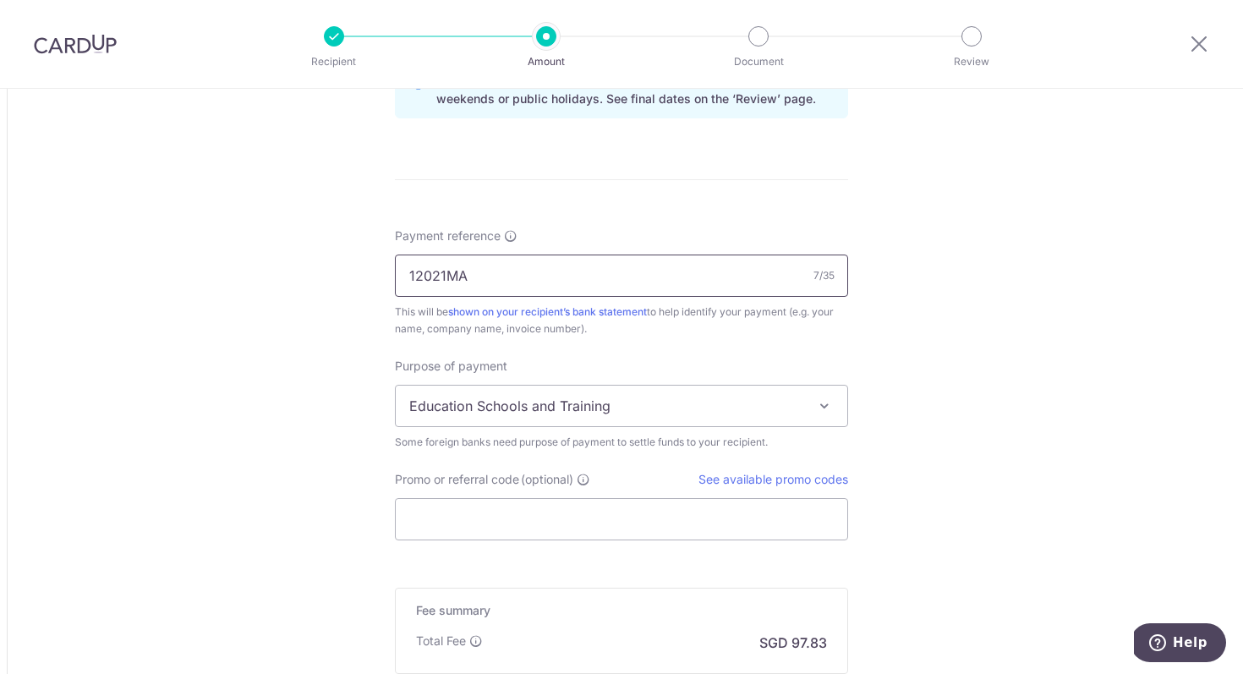
scroll to position [1247, 0]
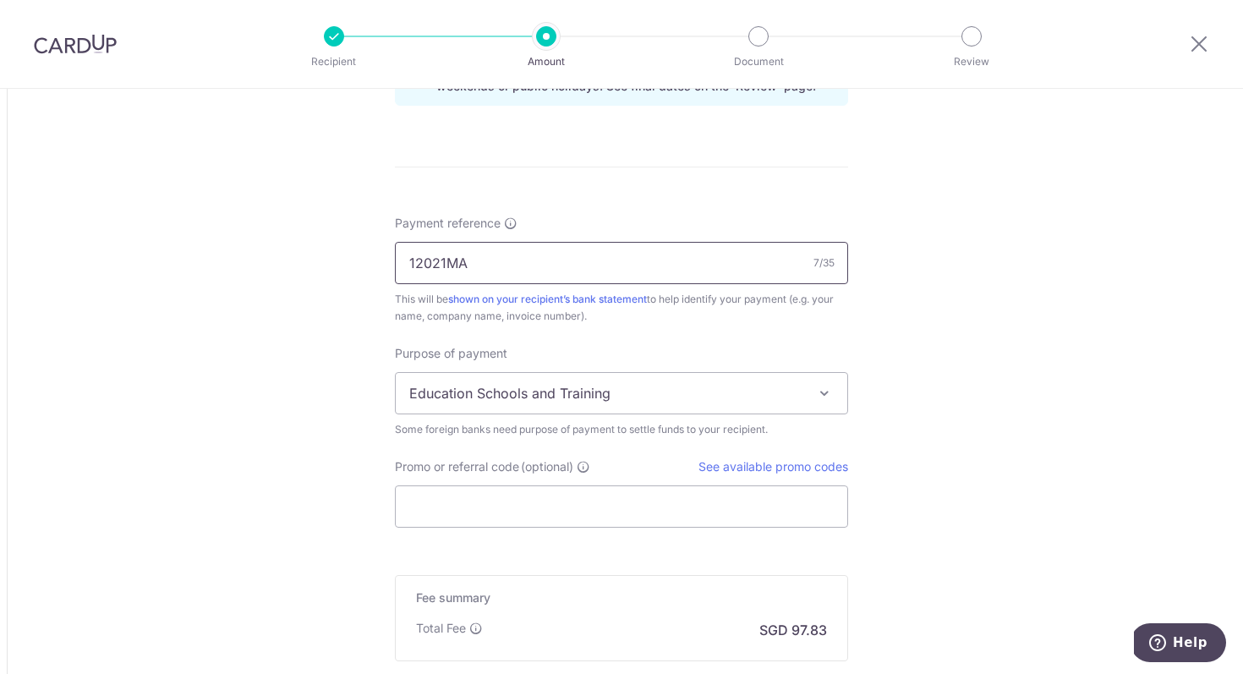
type input "12021MA"
click at [484, 407] on span "Education Schools and Training" at bounding box center [622, 393] width 452 height 41
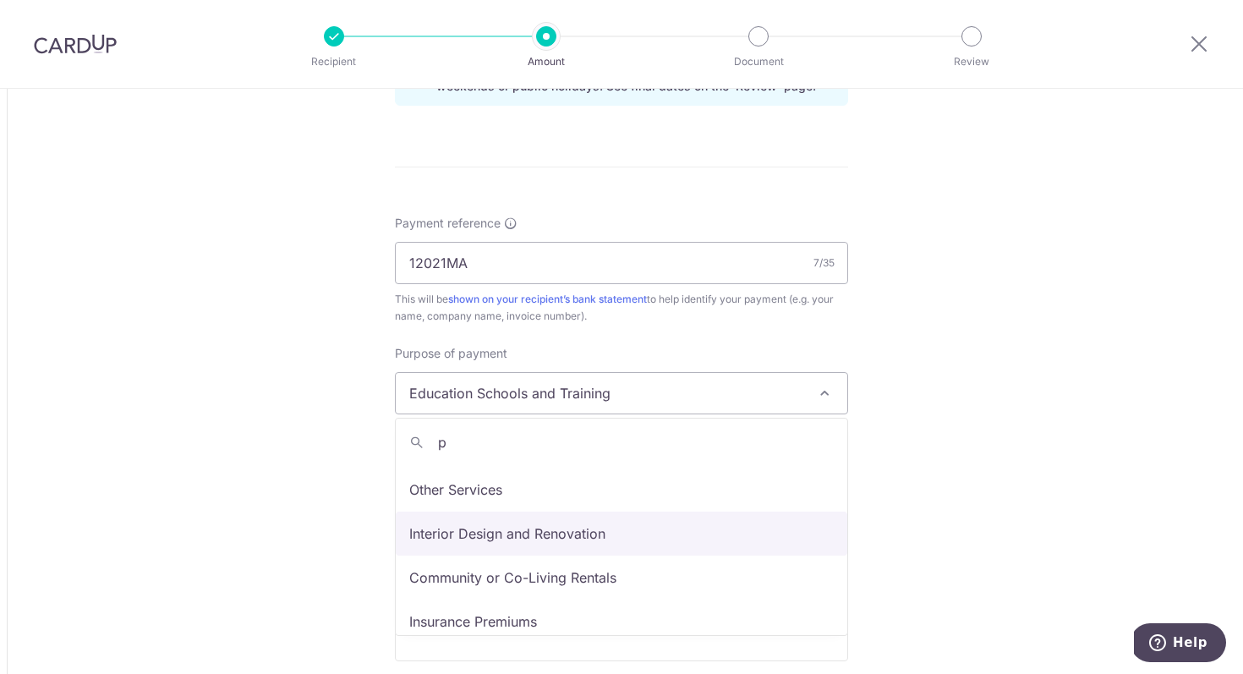
scroll to position [0, 0]
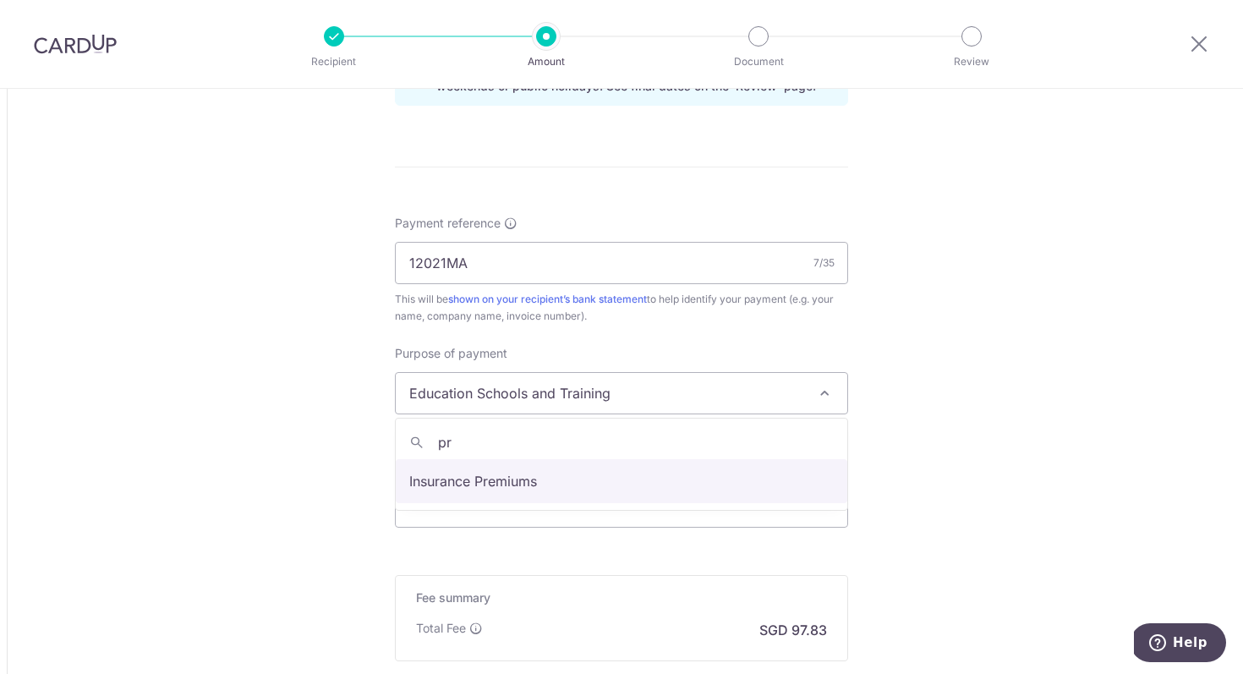
type input "p"
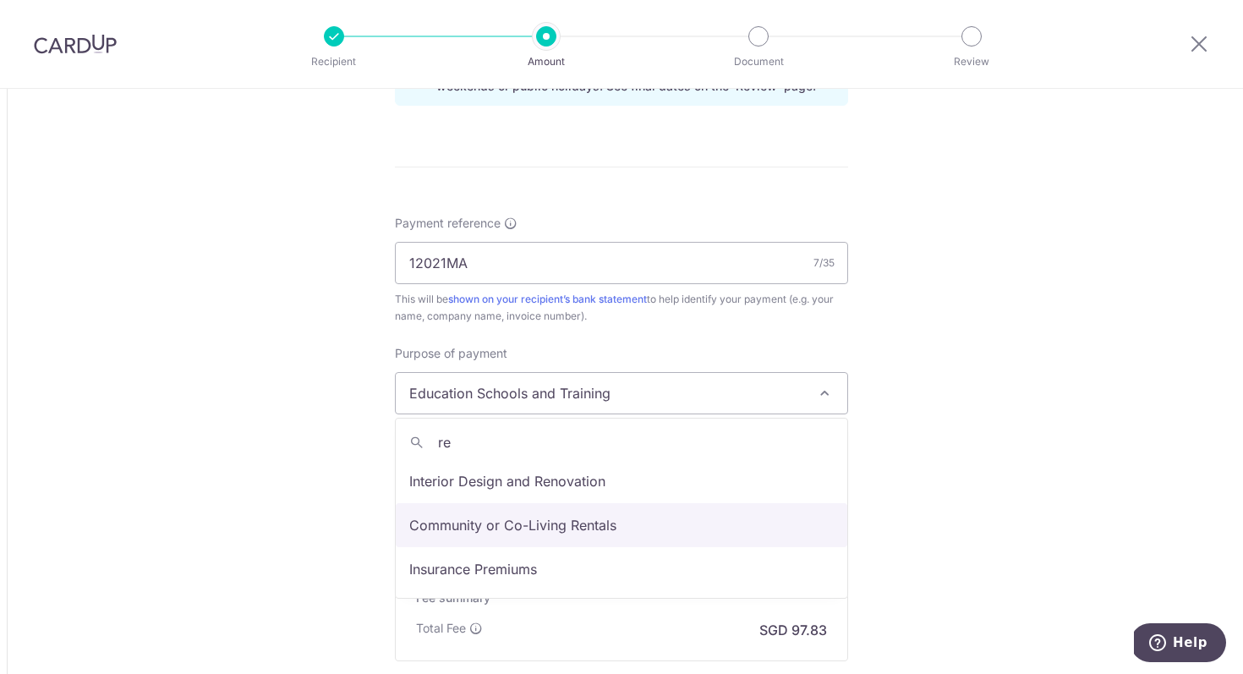
type input "r"
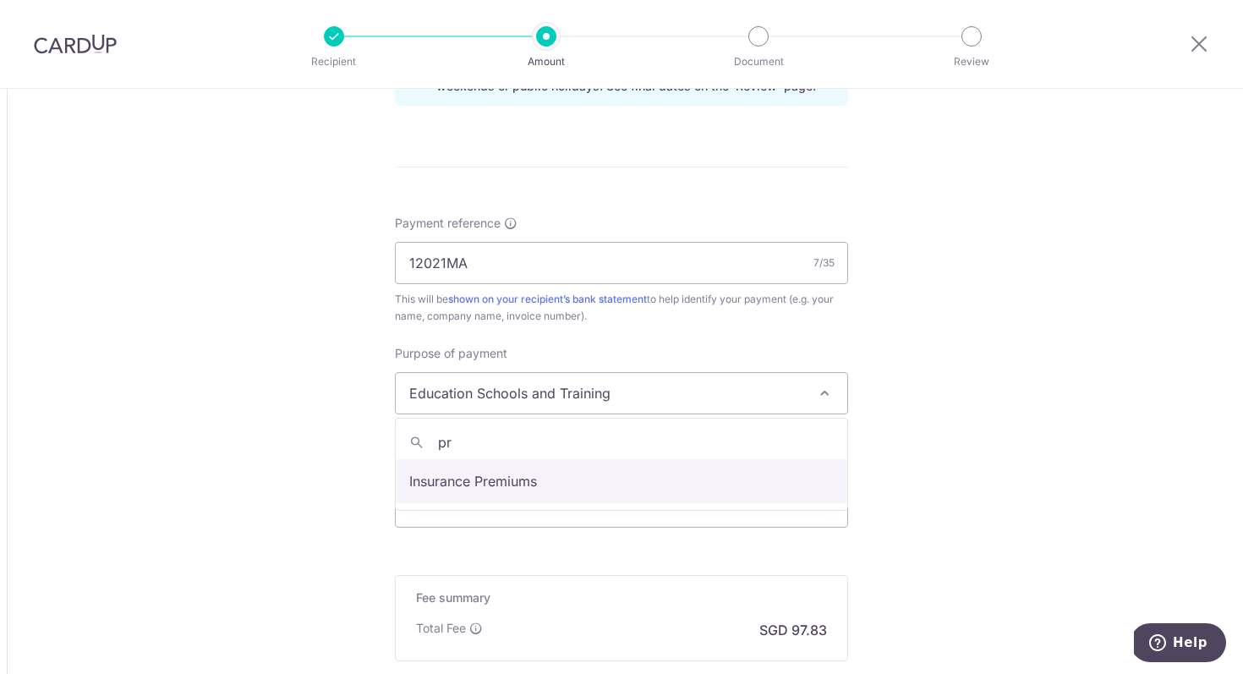
type input "p"
type input "h"
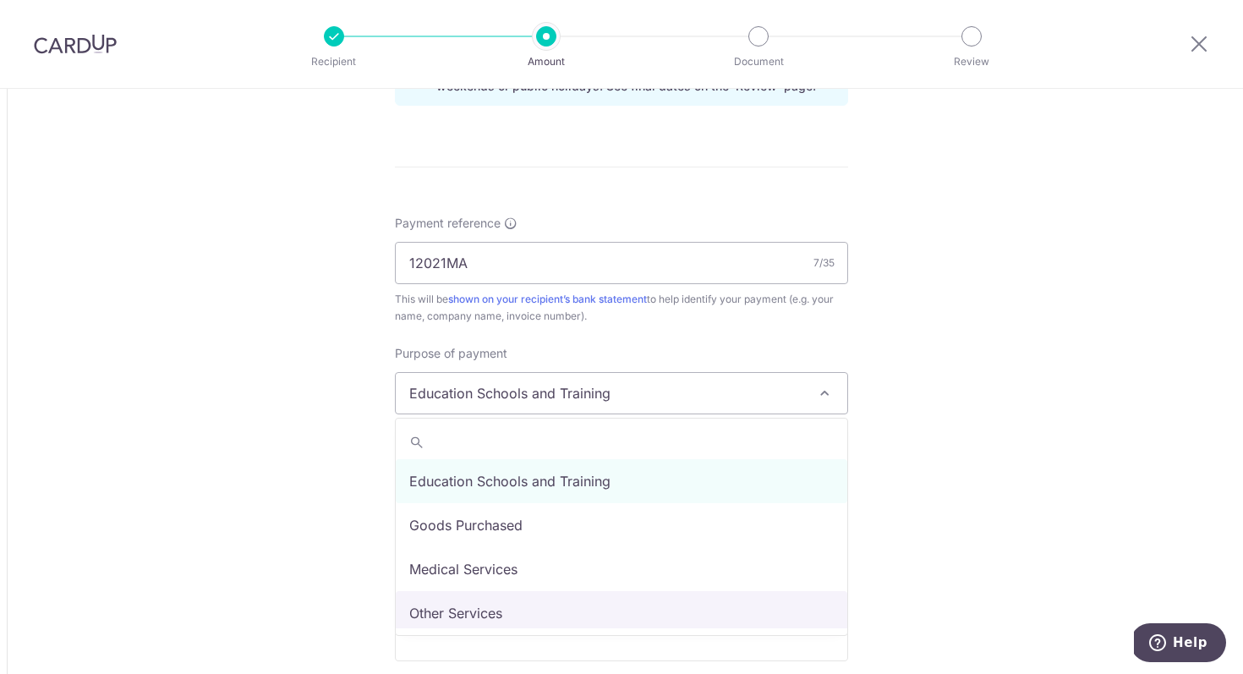
select select "Other Services"
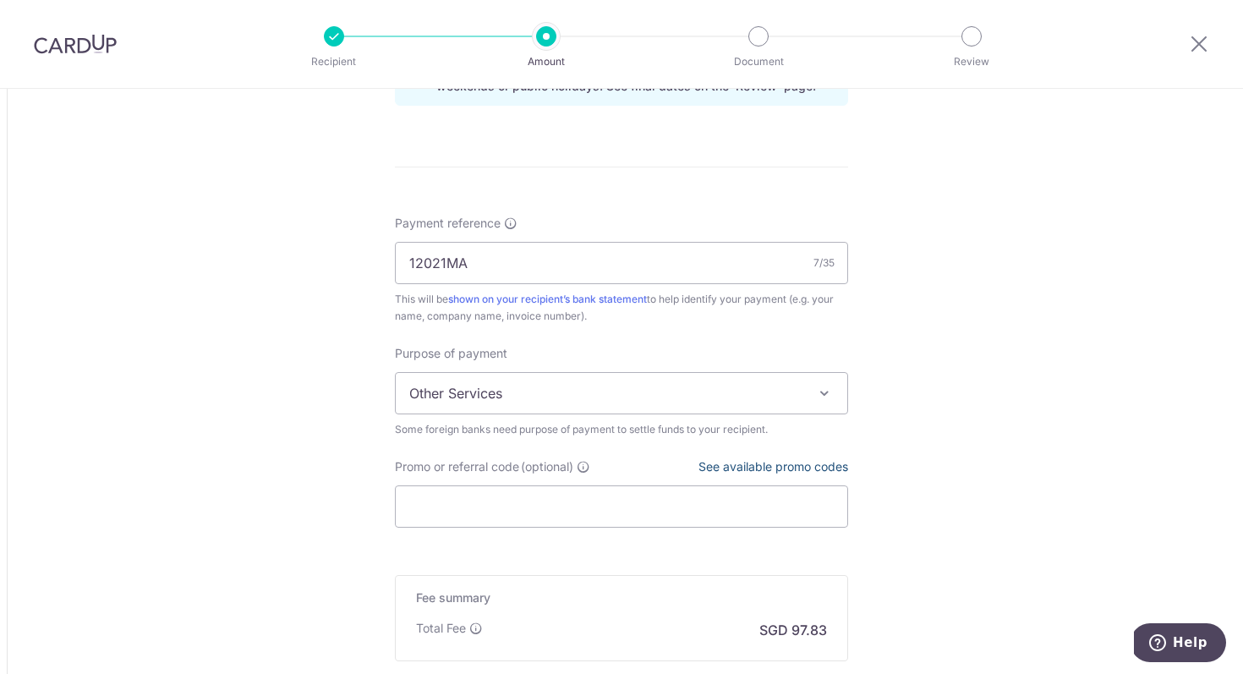
click at [761, 461] on link "See available promo codes" at bounding box center [774, 466] width 150 height 14
click at [487, 502] on input "Promo or referral code (optional)" at bounding box center [621, 506] width 453 height 42
paste input "GLOBE185"
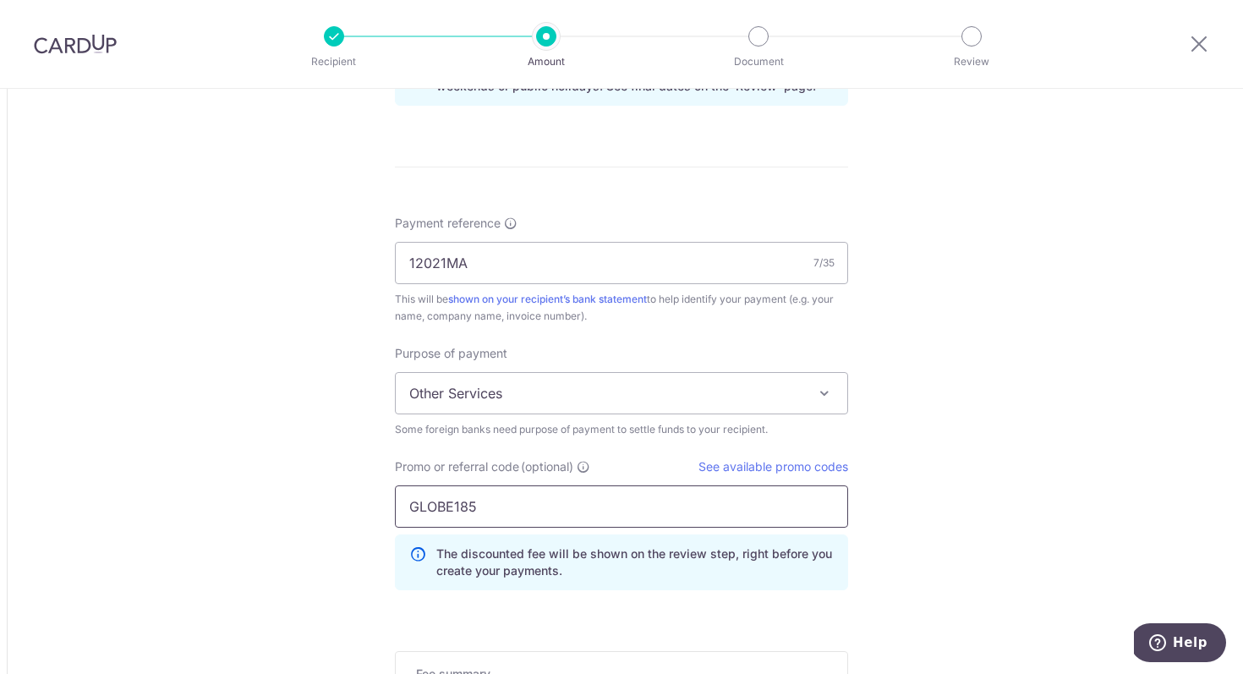
type input "GLOBE185"
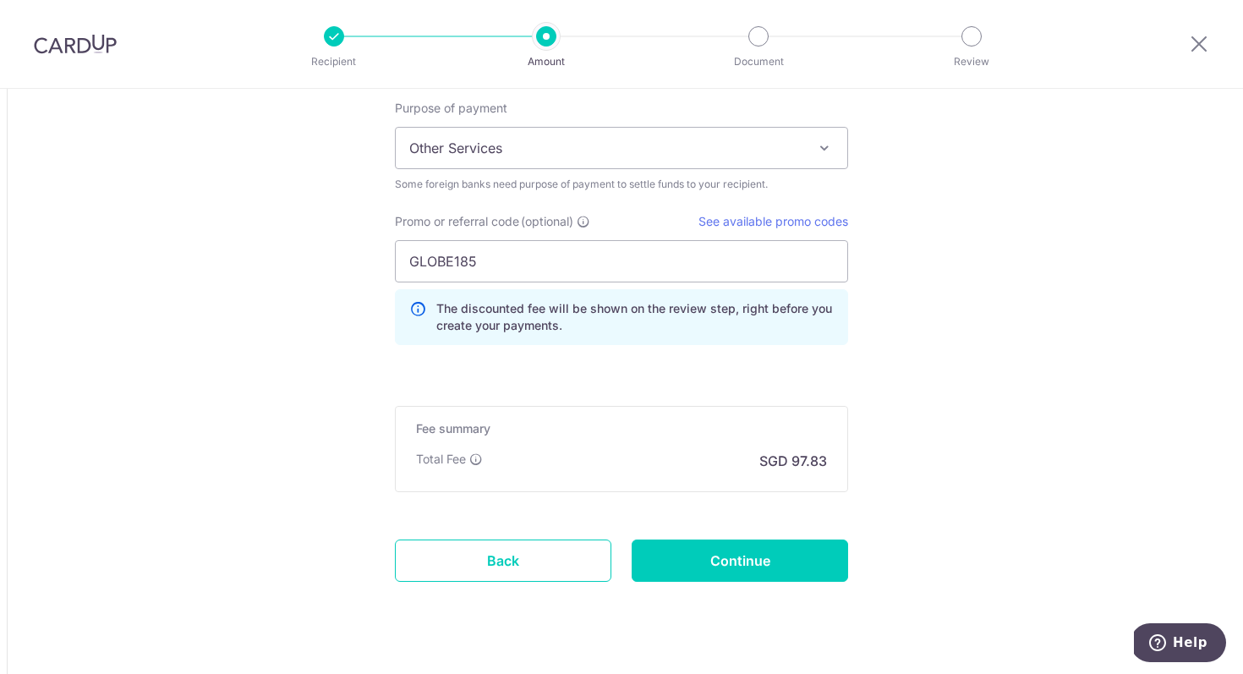
scroll to position [1493, 0]
click at [797, 569] on input "Continue" at bounding box center [740, 560] width 216 height 42
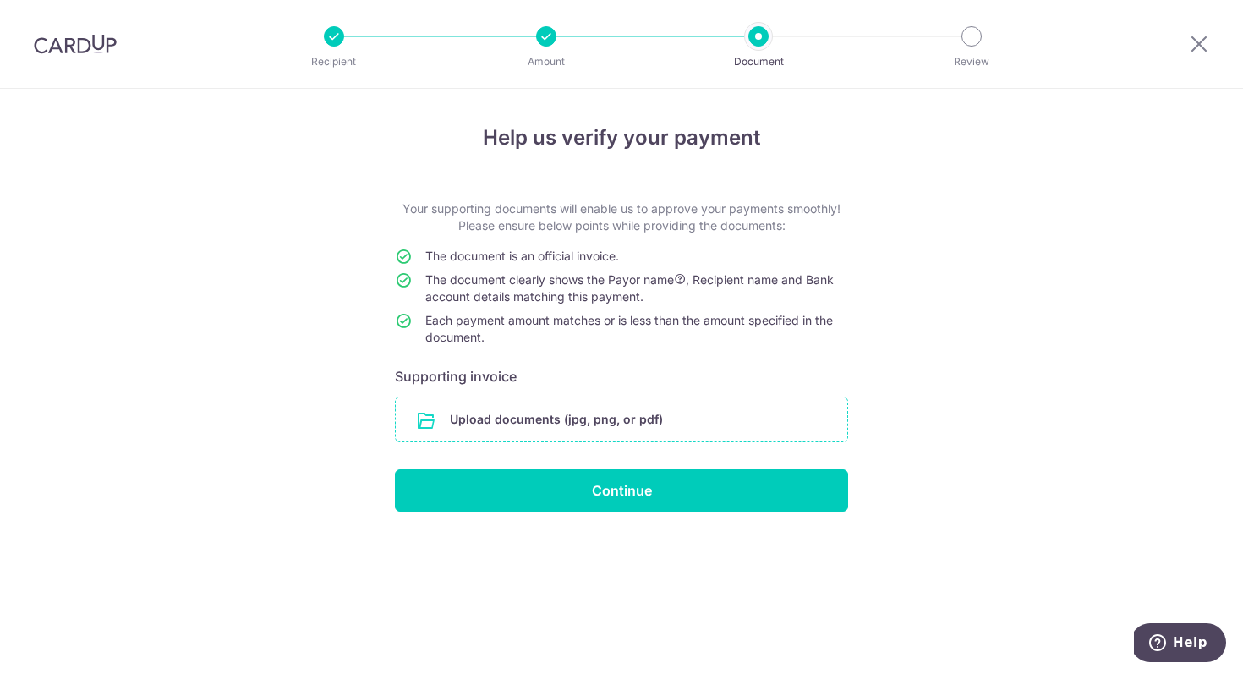
click at [657, 424] on input "file" at bounding box center [622, 419] width 452 height 44
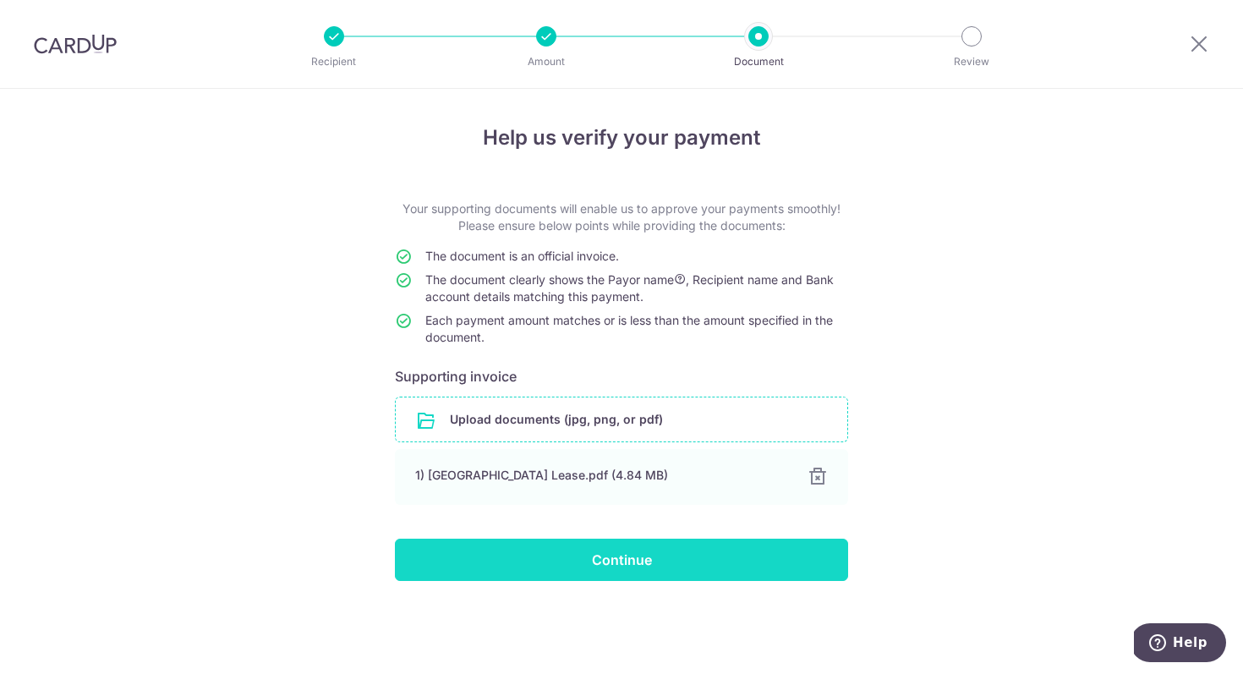
click at [651, 571] on input "Continue" at bounding box center [621, 560] width 453 height 42
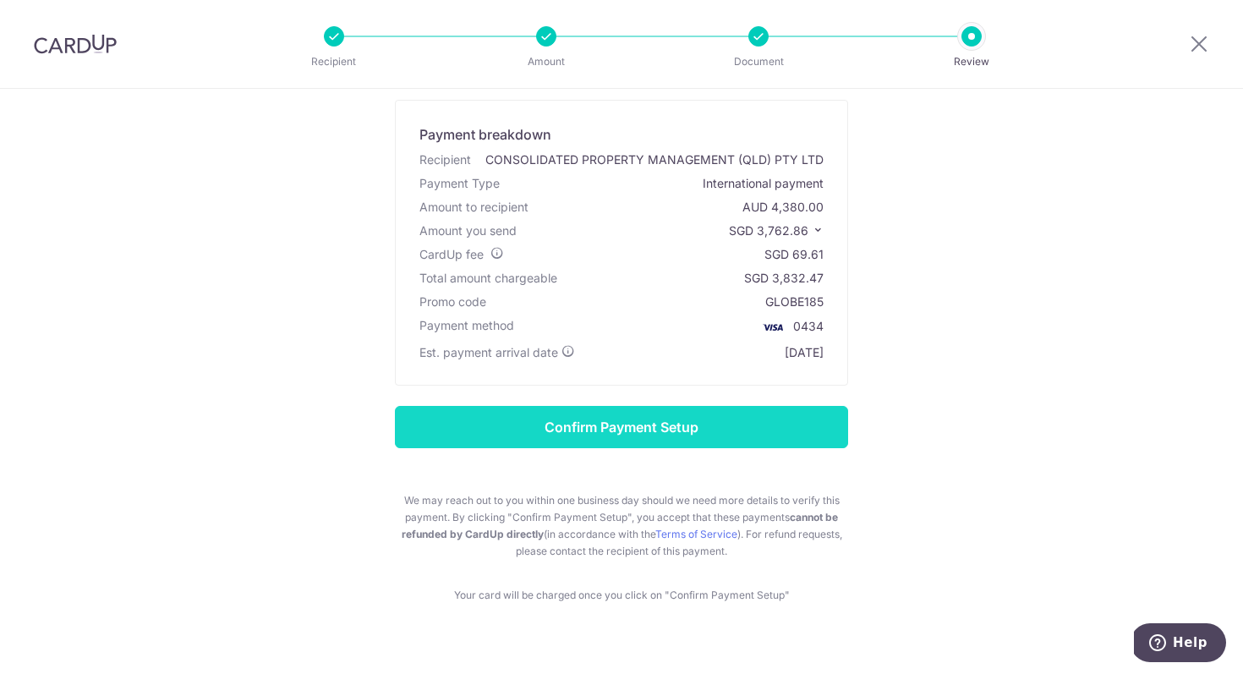
scroll to position [102, 0]
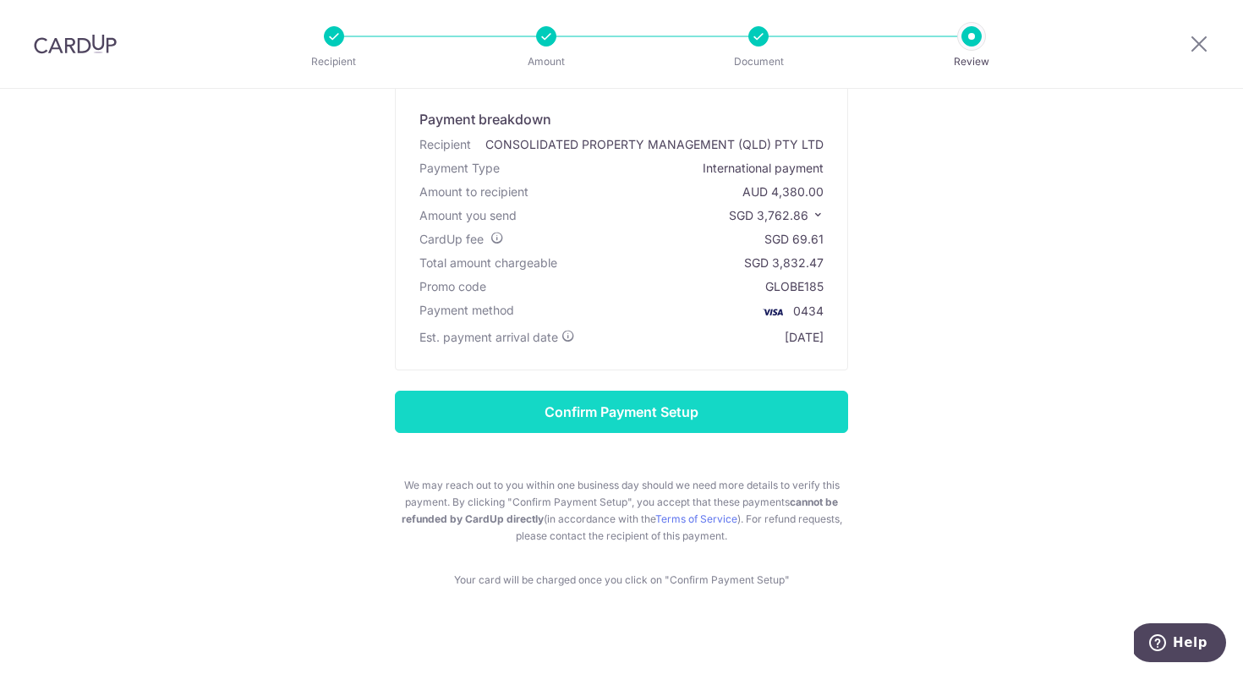
click at [647, 412] on input "Confirm Payment Setup" at bounding box center [621, 412] width 453 height 42
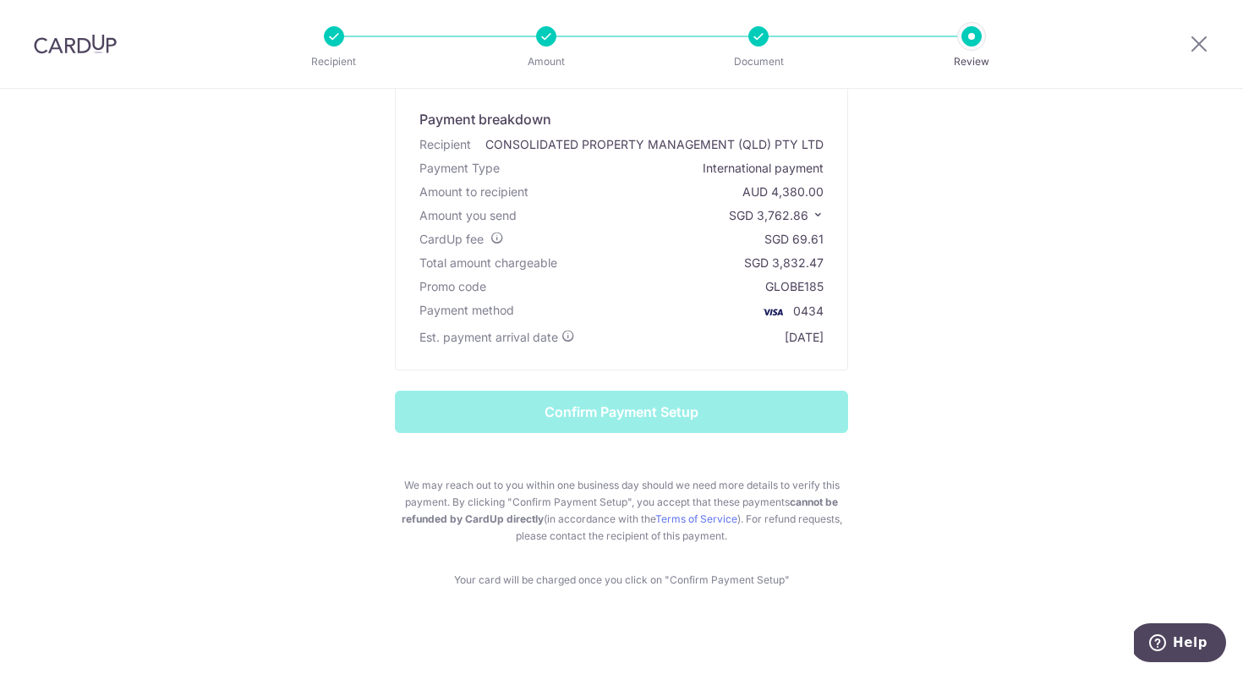
scroll to position [101, 0]
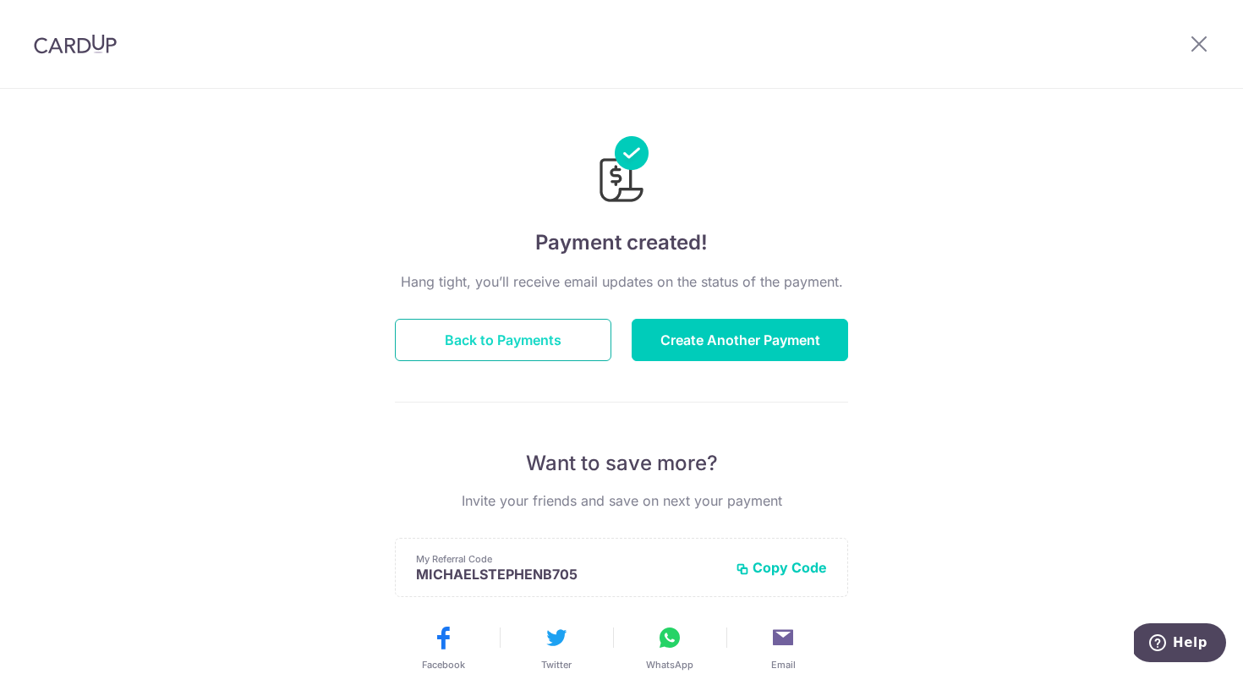
click at [476, 337] on button "Back to Payments" at bounding box center [503, 340] width 216 height 42
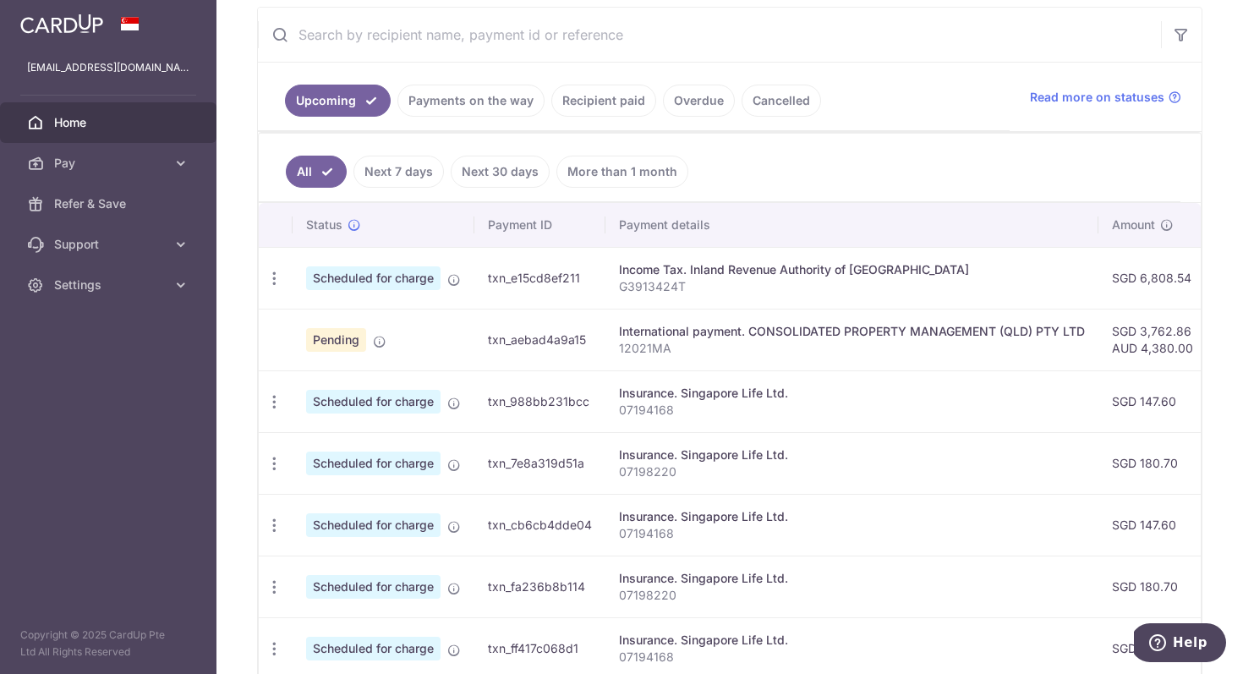
click at [321, 283] on span "Scheduled for charge" at bounding box center [373, 278] width 134 height 24
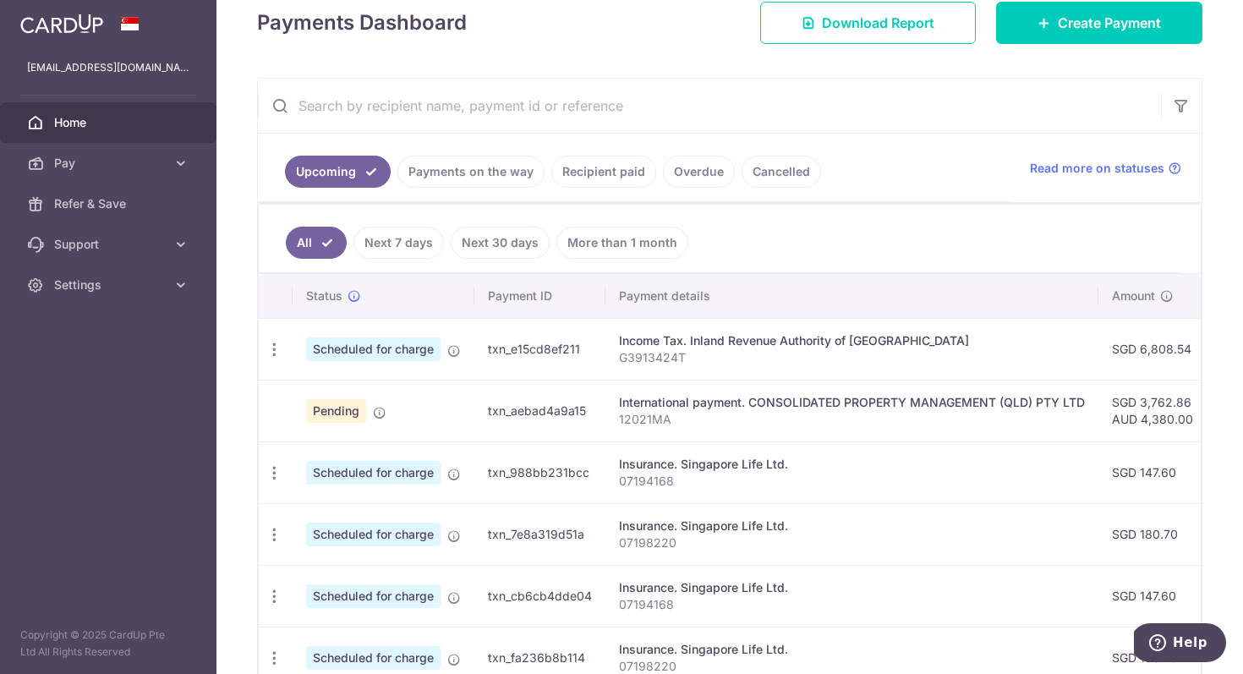
scroll to position [247, 0]
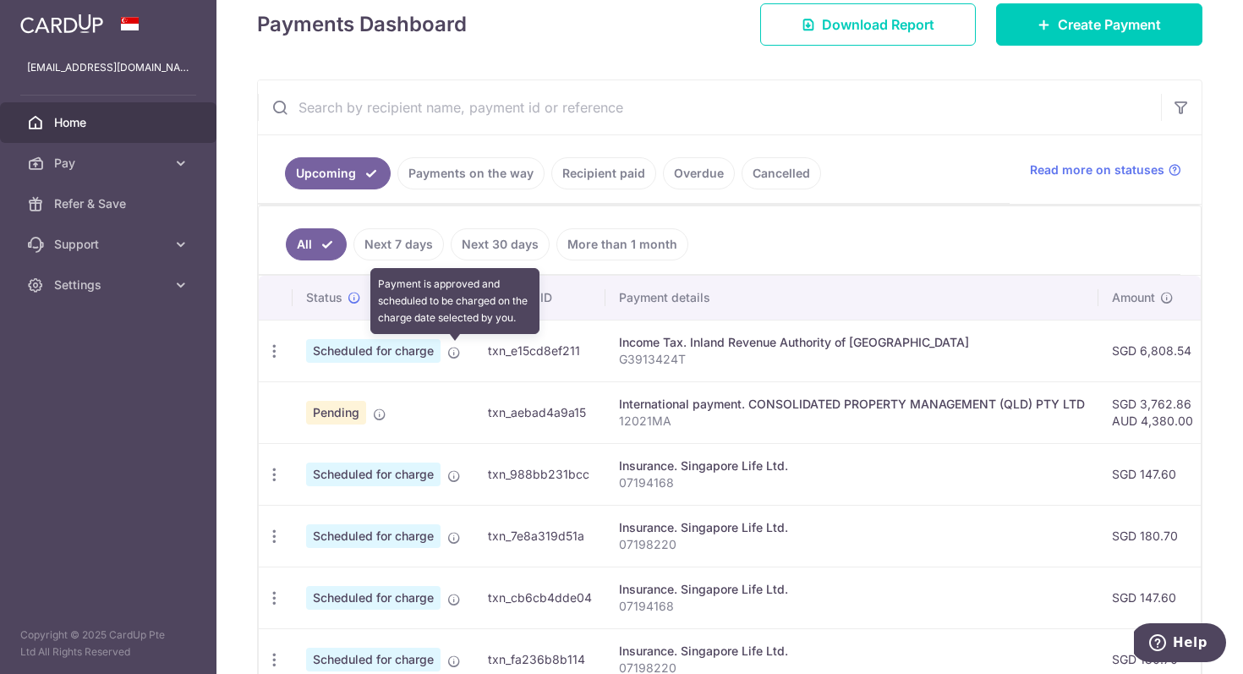
click at [449, 354] on icon at bounding box center [454, 353] width 14 height 14
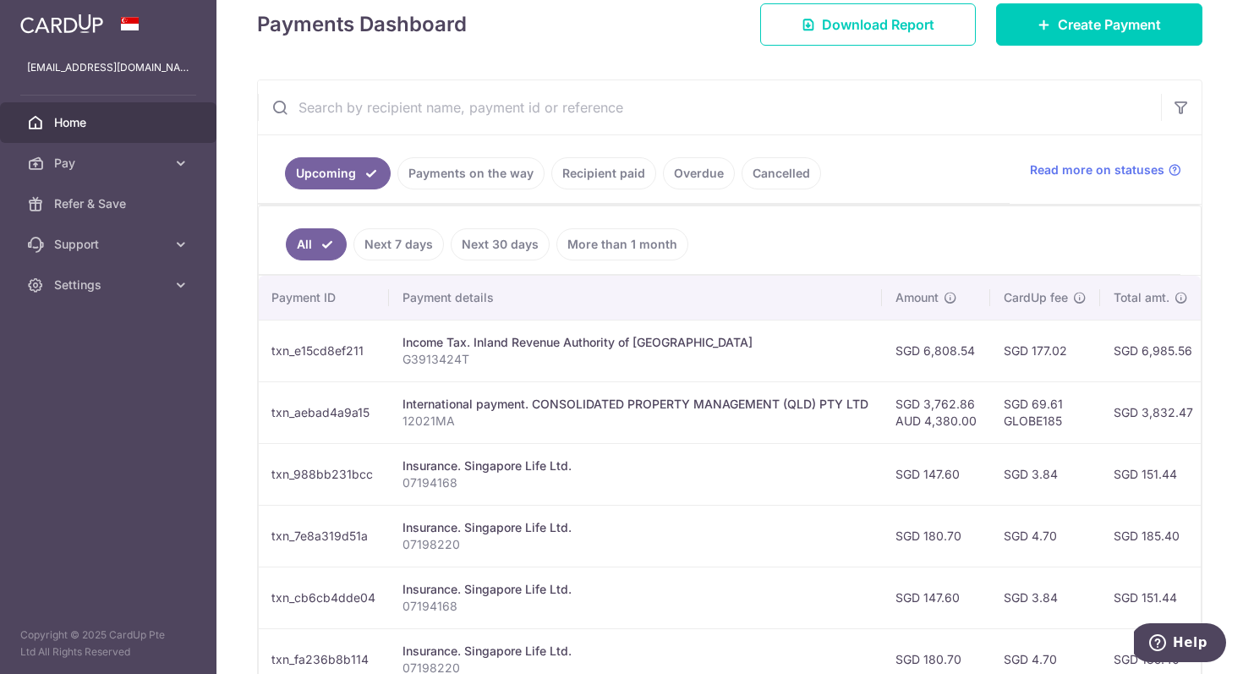
scroll to position [0, 0]
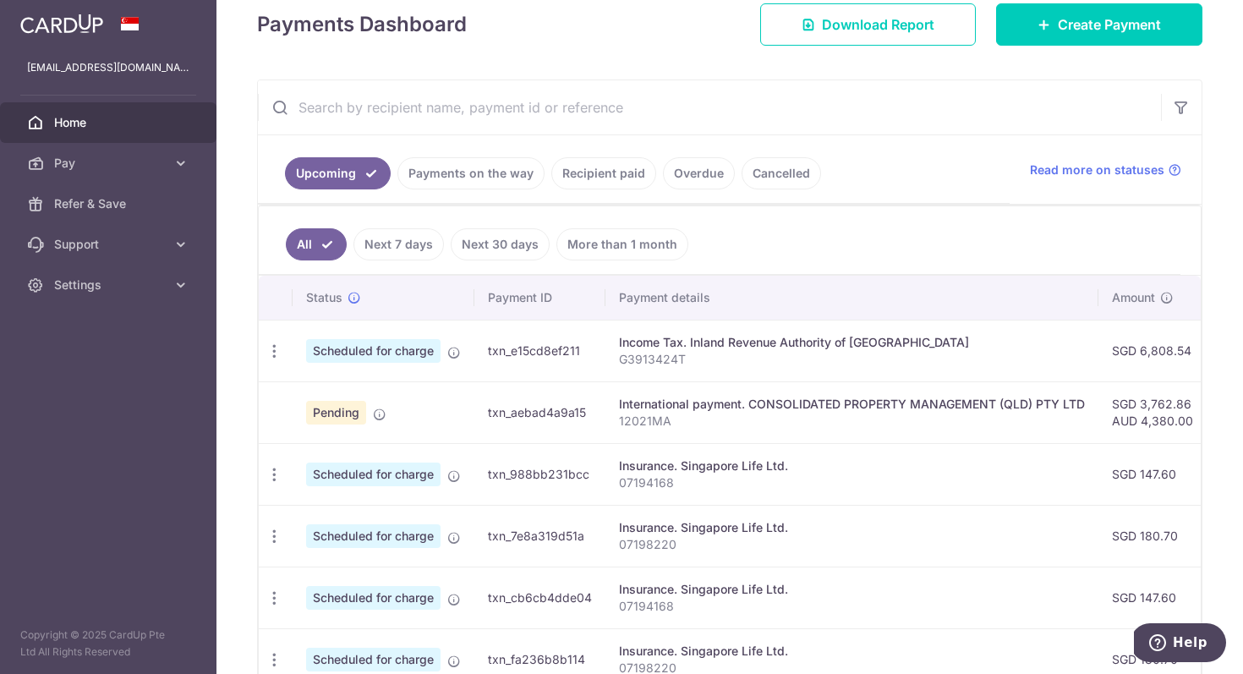
click at [326, 412] on span "Pending" at bounding box center [336, 413] width 60 height 24
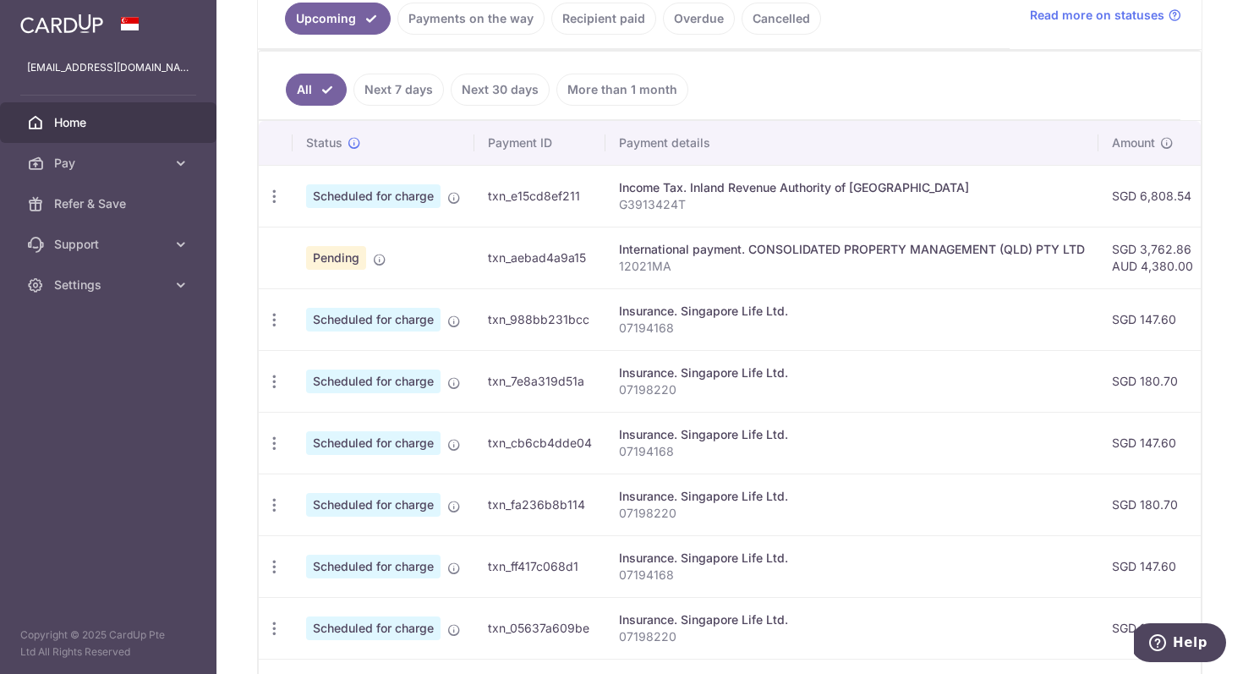
drag, startPoint x: 285, startPoint y: 235, endPoint x: 603, endPoint y: 260, distance: 319.0
click at [603, 260] on tr "Pending txn_aebad4a9a15 International payment. CONSOLIDATED PROPERTY MANAGEMENT…" at bounding box center [1011, 258] width 1504 height 62
click at [588, 271] on td "txn_aebad4a9a15" at bounding box center [539, 258] width 131 height 62
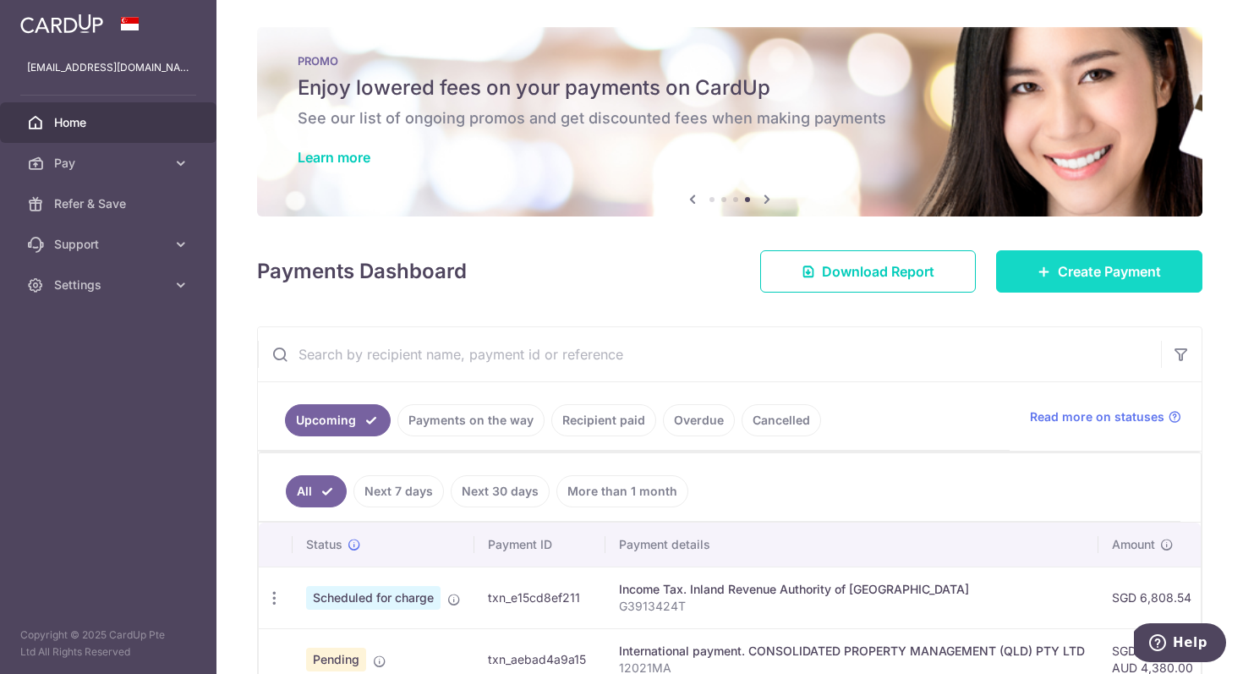
click at [1063, 285] on link "Create Payment" at bounding box center [1099, 271] width 206 height 42
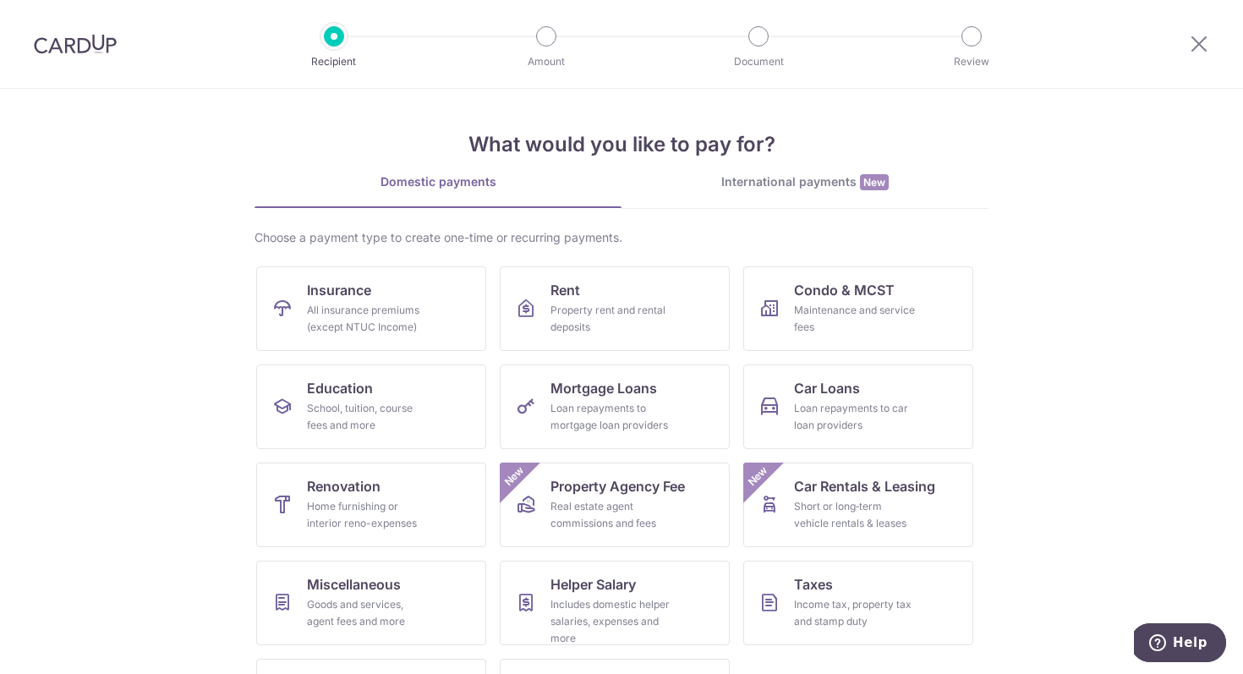
click at [754, 175] on div "International payments New" at bounding box center [805, 182] width 367 height 18
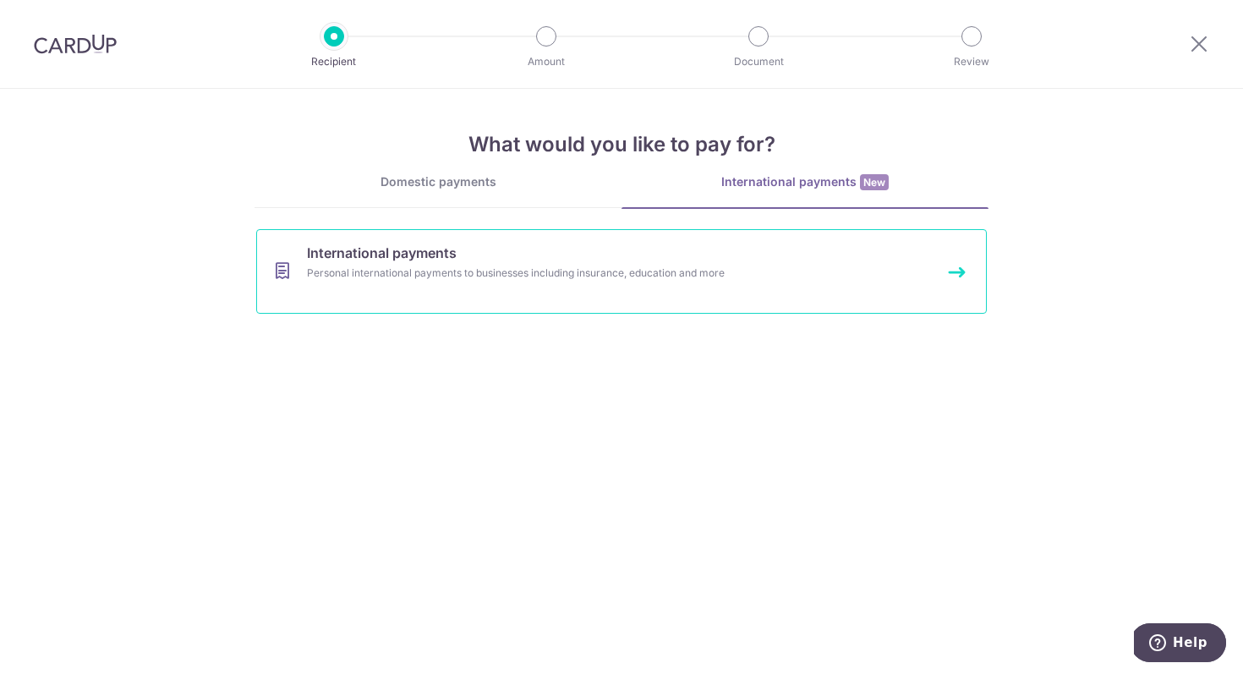
click at [603, 288] on link "International payments Personal international payments to businesses including …" at bounding box center [621, 271] width 731 height 85
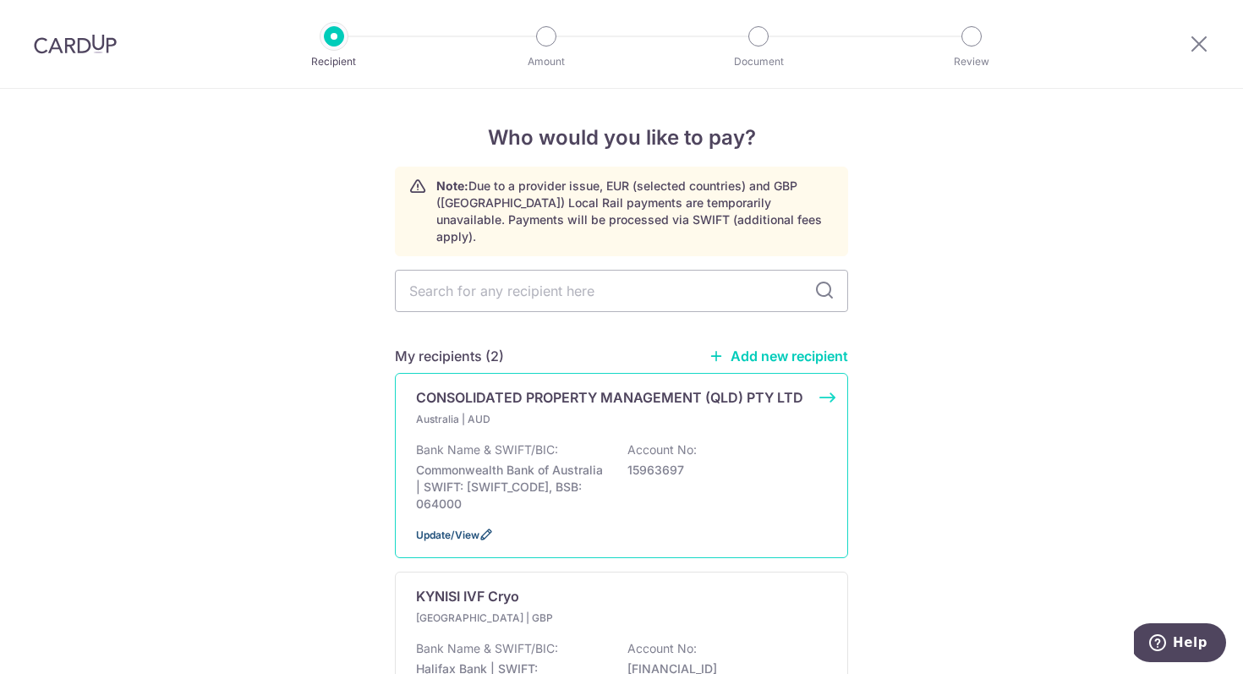
click at [451, 529] on span "Update/View" at bounding box center [447, 535] width 63 height 13
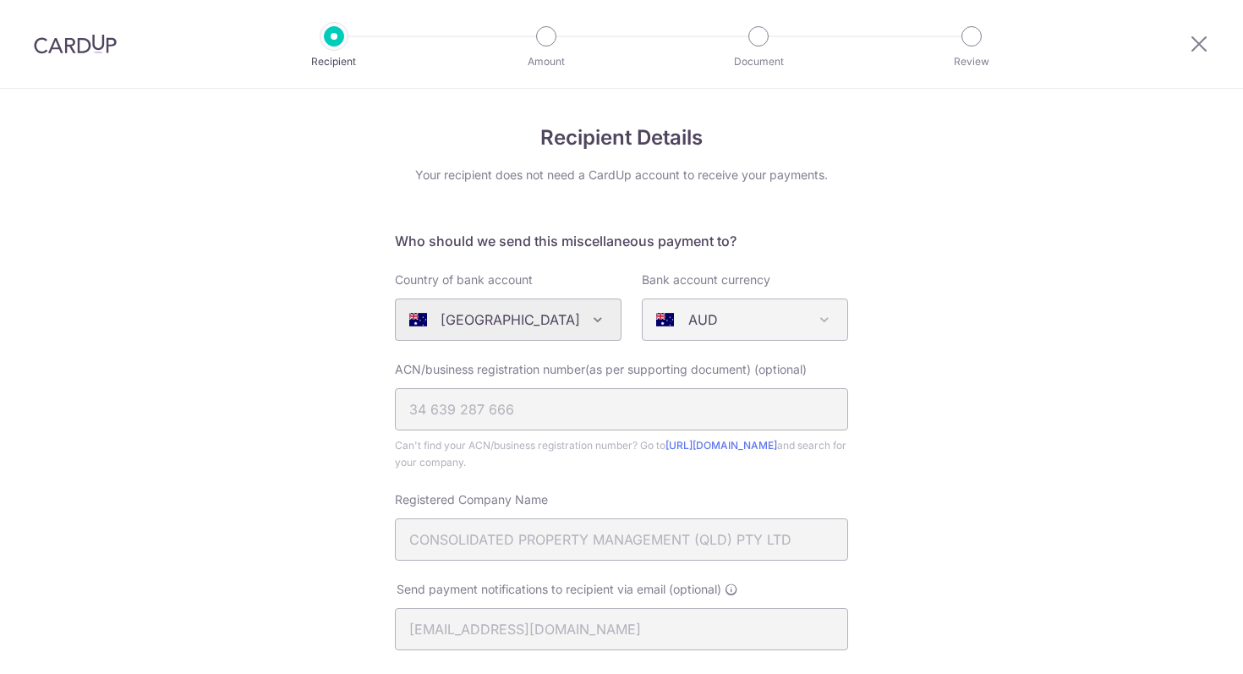
select select "22870"
